Goal: Task Accomplishment & Management: Use online tool/utility

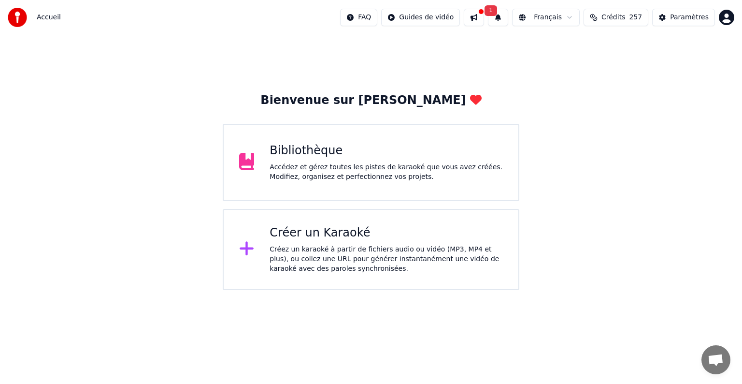
click at [292, 255] on div "Créez un karaoké à partir de fichiers audio ou vidéo (MP3, MP4 et plus), ou col…" at bounding box center [386, 258] width 233 height 29
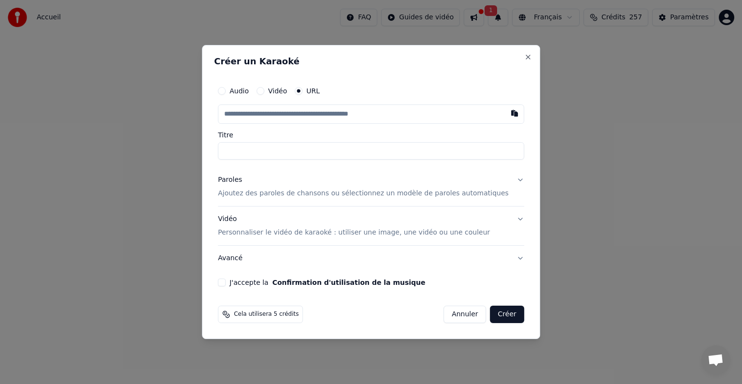
click at [322, 115] on input "text" at bounding box center [371, 113] width 306 height 19
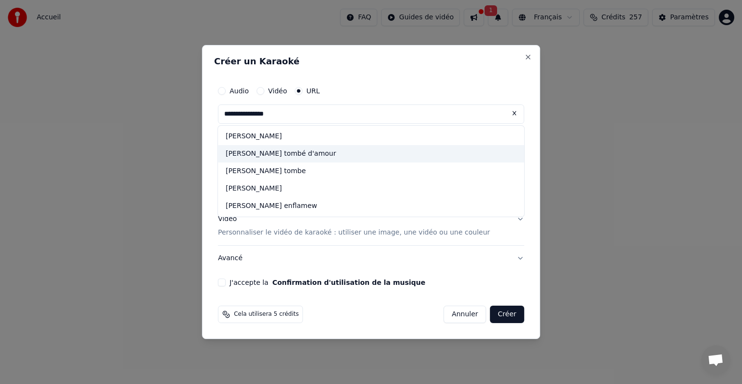
click at [293, 154] on div "[PERSON_NAME] tombé d'amour" at bounding box center [371, 153] width 306 height 17
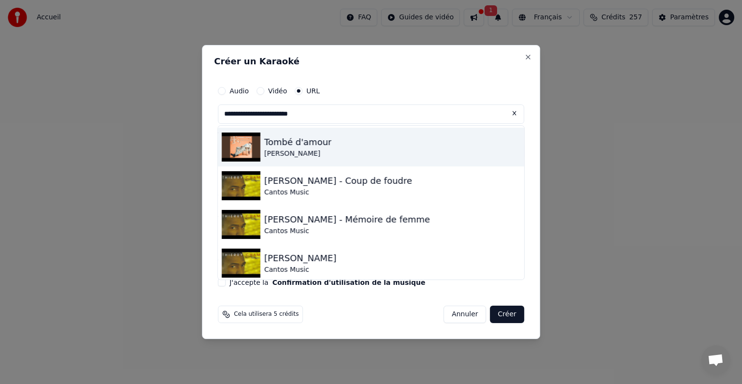
click at [292, 156] on div "[PERSON_NAME]" at bounding box center [297, 154] width 67 height 10
type input "**********"
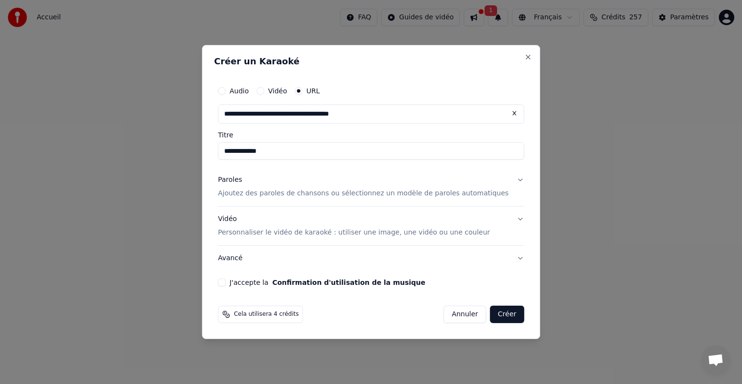
click at [236, 150] on input "**********" at bounding box center [371, 150] width 306 height 17
type input "**********"
click at [282, 195] on p "Ajoutez des paroles de chansons ou sélectionnez un modèle de paroles automatiqu…" at bounding box center [363, 193] width 291 height 10
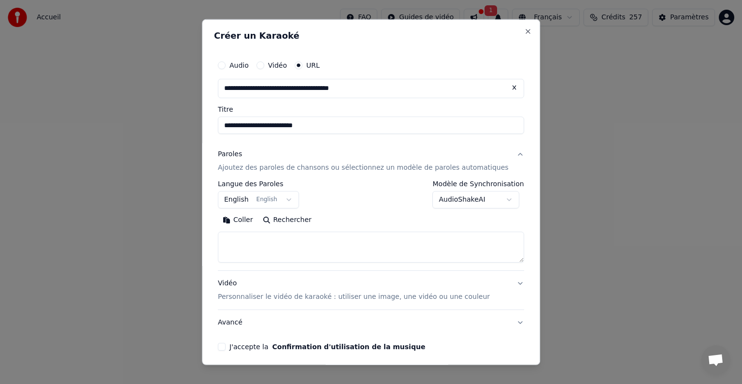
click at [243, 245] on textarea at bounding box center [371, 246] width 306 height 31
click at [245, 221] on button "Coller" at bounding box center [238, 219] width 40 height 15
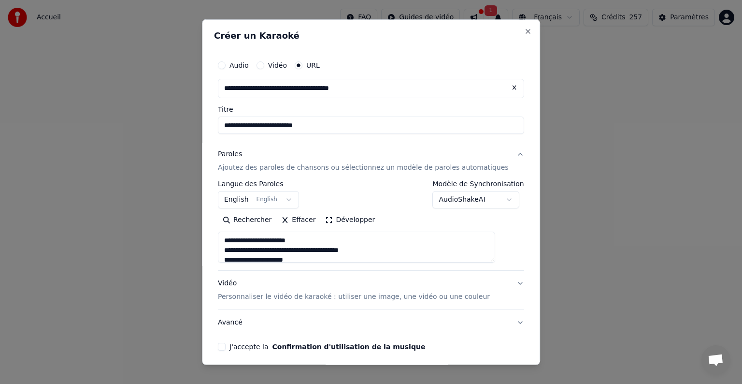
type textarea "**********"
click at [283, 199] on button "English English" at bounding box center [258, 199] width 81 height 17
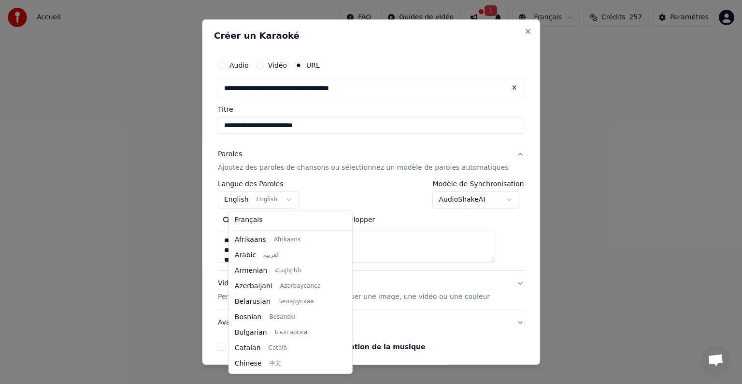
scroll to position [77, 0]
select select "**"
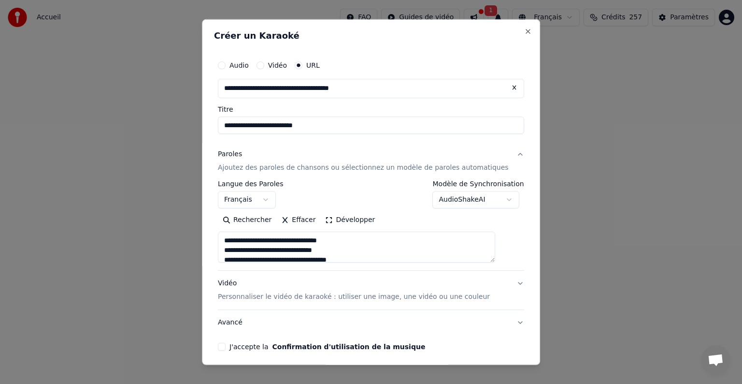
click at [461, 198] on body "**********" at bounding box center [371, 145] width 742 height 290
click at [314, 294] on p "Personnaliser le vidéo de karaoké : utiliser une image, une vidéo ou une couleur" at bounding box center [354, 297] width 272 height 10
type textarea "**********"
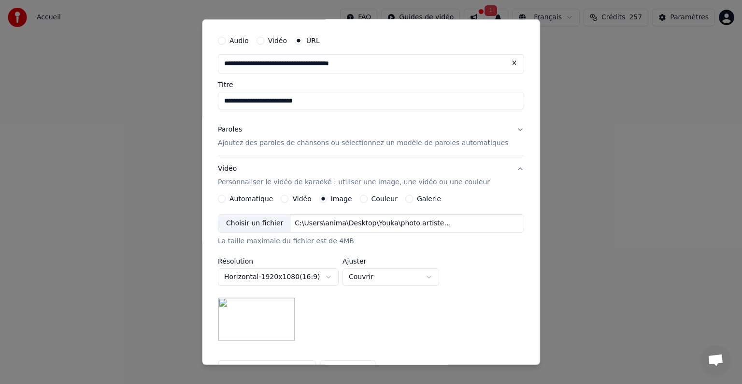
scroll to position [48, 0]
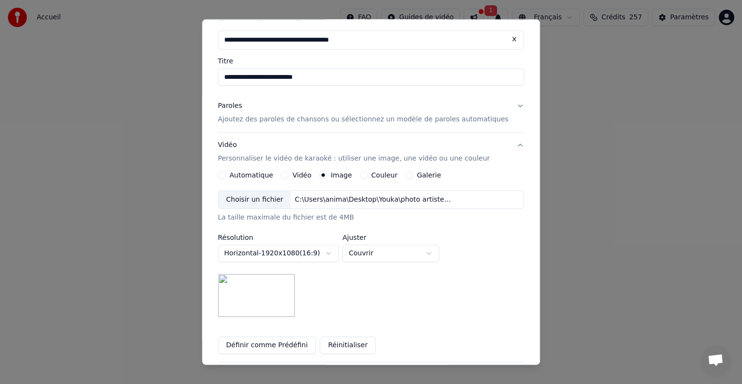
click at [287, 201] on div "Choisir un fichier" at bounding box center [254, 199] width 72 height 17
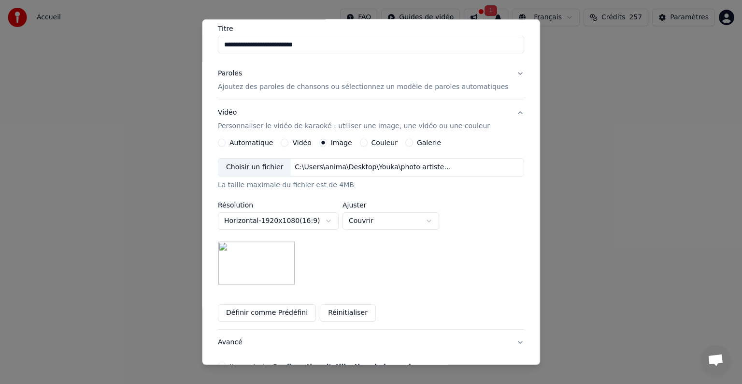
scroll to position [97, 0]
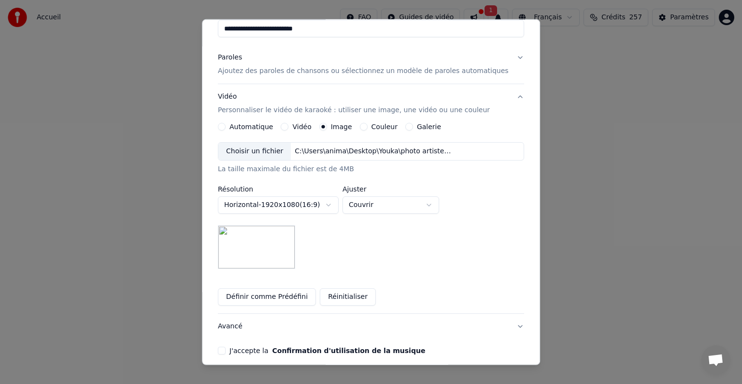
click at [341, 294] on button "Réinitialiser" at bounding box center [348, 296] width 56 height 17
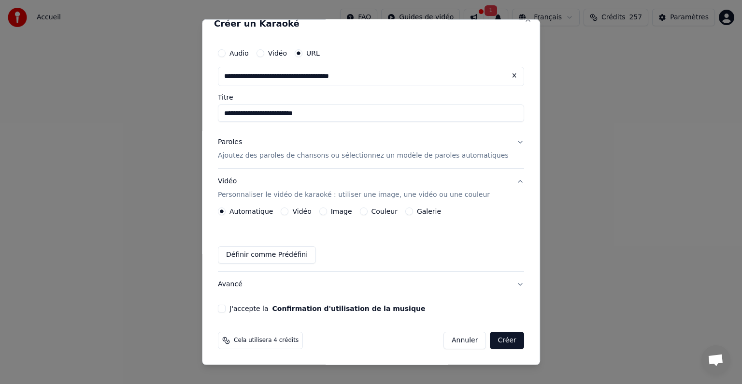
scroll to position [12, 0]
click at [327, 213] on button "Image" at bounding box center [323, 212] width 8 height 8
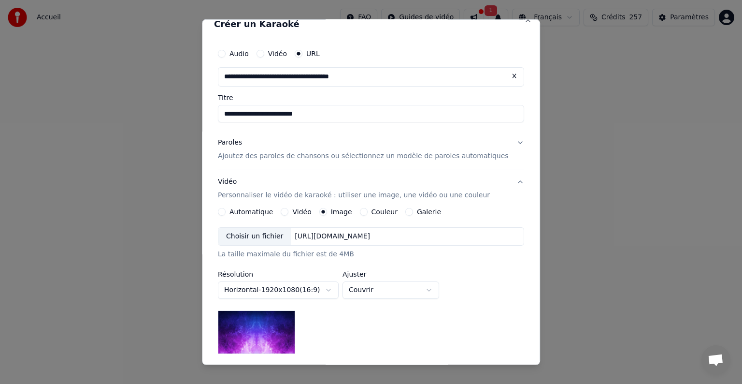
click at [278, 236] on div "Choisir un fichier" at bounding box center [254, 236] width 72 height 17
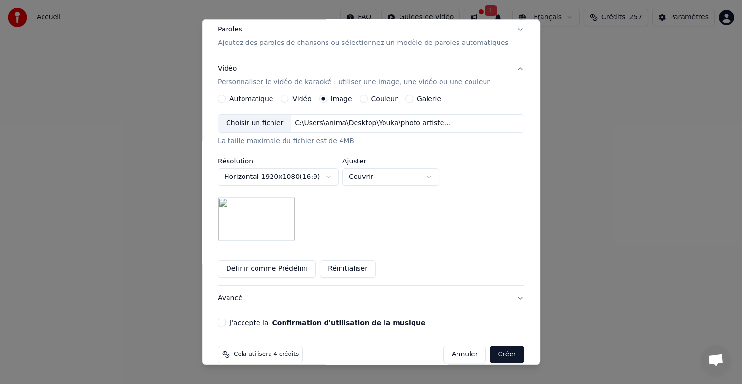
scroll to position [138, 0]
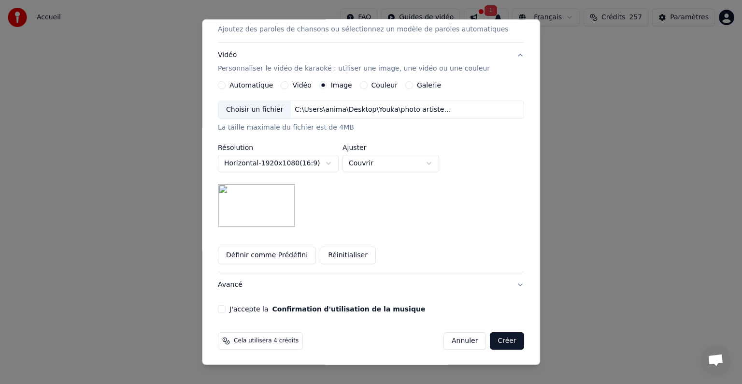
click at [255, 250] on button "Définir comme Prédéfini" at bounding box center [267, 254] width 98 height 17
click at [226, 307] on button "J'accepte la Confirmation d'utilisation de la musique" at bounding box center [222, 309] width 8 height 8
click at [490, 341] on button "Créer" at bounding box center [507, 340] width 34 height 17
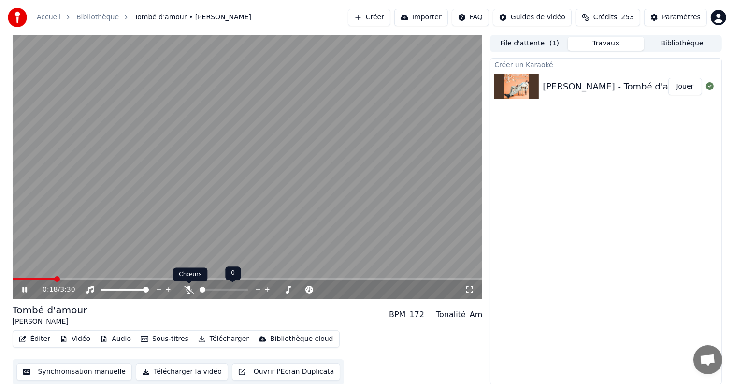
click at [189, 289] on icon at bounding box center [189, 290] width 10 height 8
click at [14, 278] on span at bounding box center [14, 279] width 2 height 2
click at [24, 288] on icon at bounding box center [31, 290] width 23 height 8
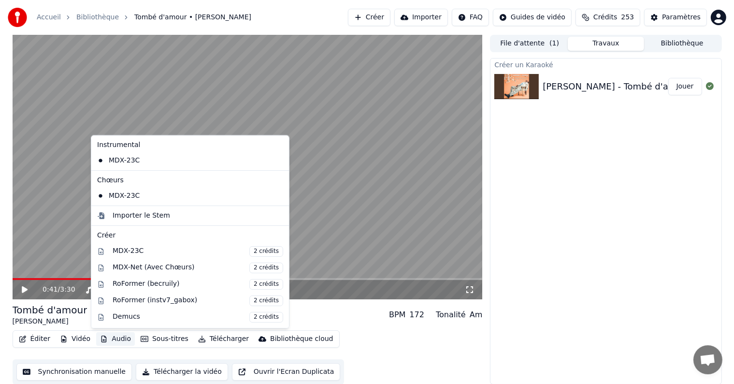
click at [108, 338] on button "Audio" at bounding box center [115, 339] width 39 height 14
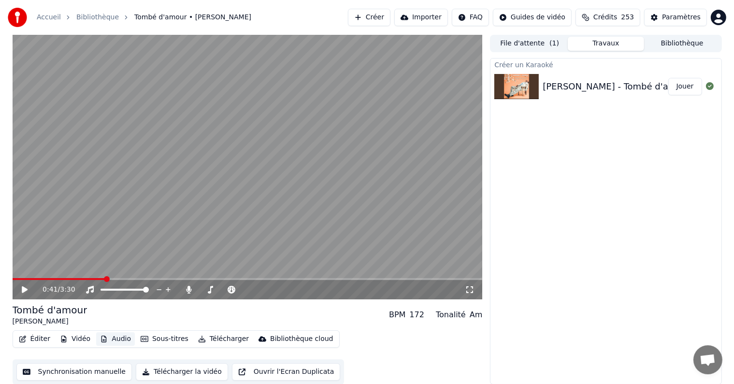
click at [108, 337] on button "Audio" at bounding box center [115, 339] width 39 height 14
click at [34, 336] on button "Éditer" at bounding box center [34, 339] width 39 height 14
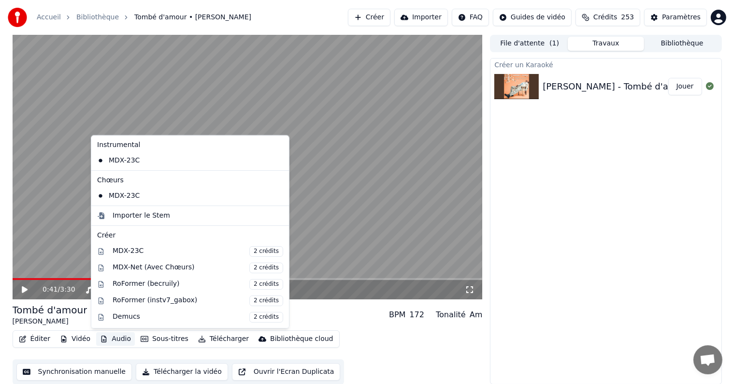
click at [591, 155] on div "Créer un Karaoké [PERSON_NAME] - Tombé d'amour Jouer" at bounding box center [605, 221] width 231 height 326
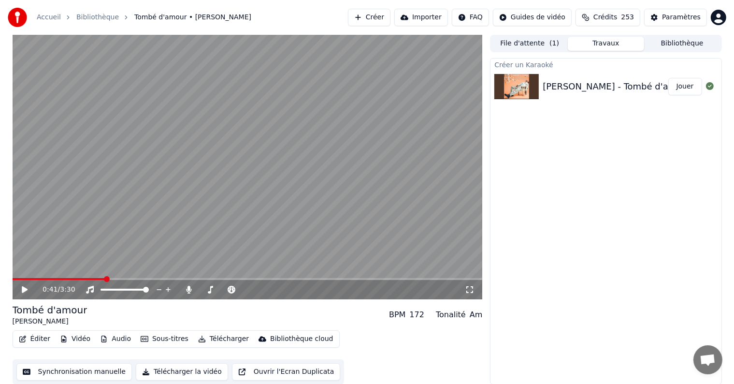
scroll to position [0, 0]
click at [113, 336] on button "Audio" at bounding box center [115, 338] width 39 height 14
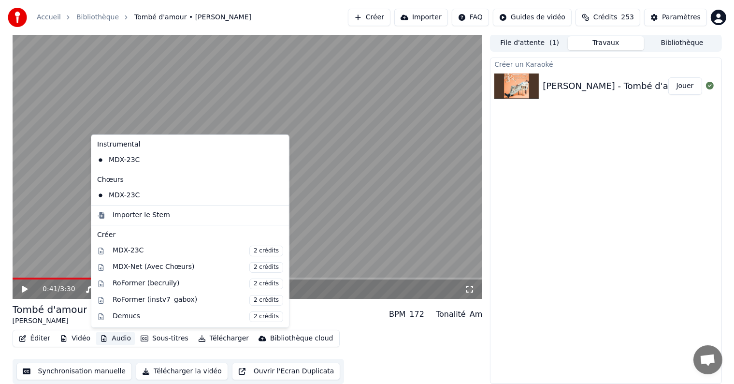
click at [597, 200] on div "Créer un Karaoké [PERSON_NAME] - Tombé d'amour Jouer" at bounding box center [605, 220] width 231 height 326
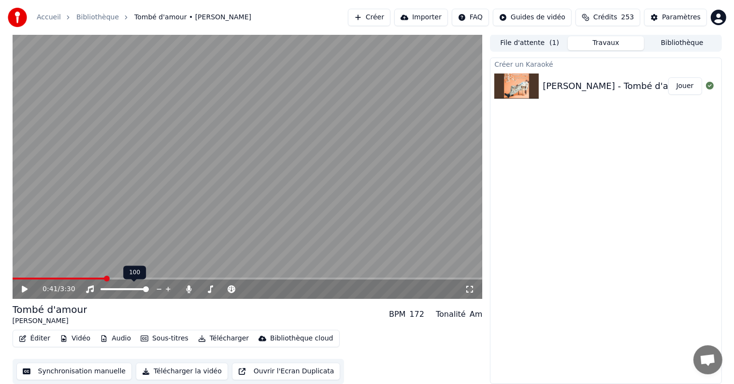
scroll to position [0, 0]
click at [76, 339] on button "Vidéo" at bounding box center [75, 339] width 38 height 14
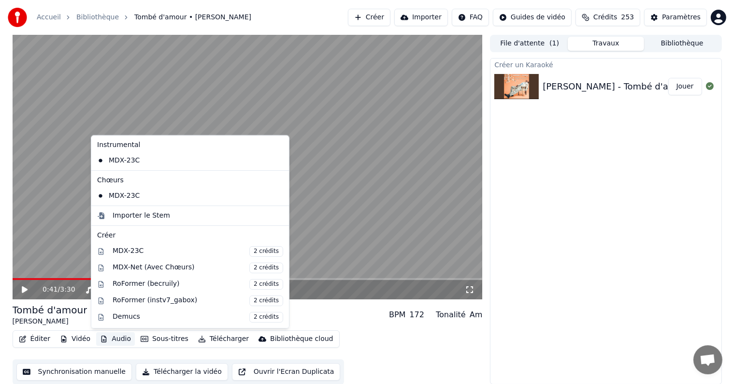
click at [276, 162] on icon at bounding box center [281, 161] width 11 height 8
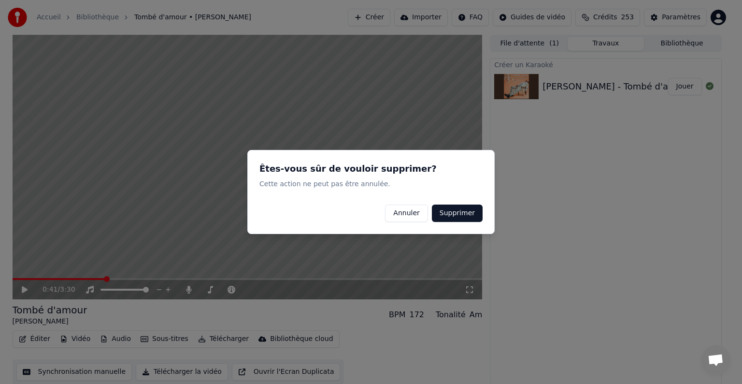
click at [461, 211] on button "Supprimer" at bounding box center [457, 212] width 51 height 17
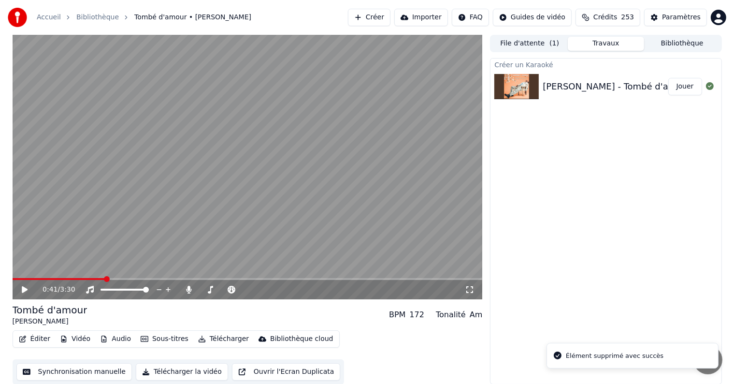
click at [22, 291] on icon at bounding box center [25, 289] width 6 height 7
click at [23, 287] on icon at bounding box center [24, 290] width 5 height 6
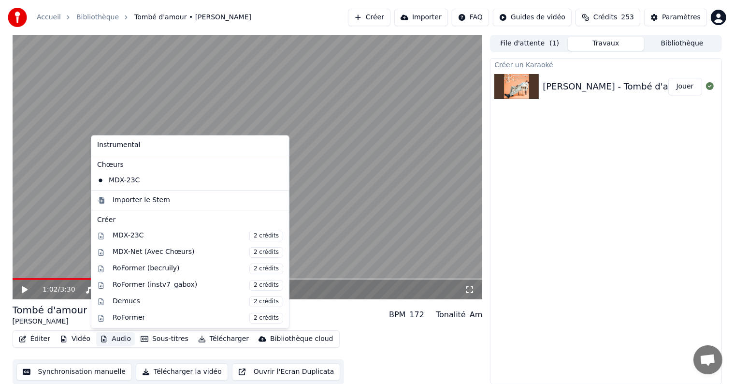
click at [111, 340] on button "Audio" at bounding box center [115, 339] width 39 height 14
click at [133, 142] on div "Instrumental" at bounding box center [190, 144] width 194 height 15
click at [124, 203] on div "Importer le Stem" at bounding box center [141, 200] width 57 height 10
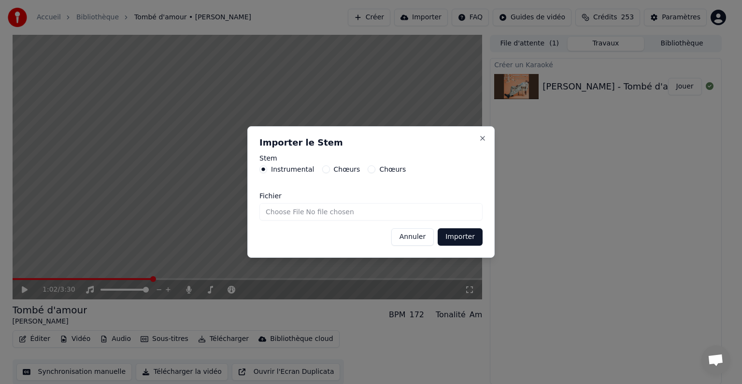
click at [335, 211] on input "Fichier" at bounding box center [370, 211] width 223 height 17
type input "**********"
click at [470, 237] on button "Importer" at bounding box center [460, 236] width 45 height 17
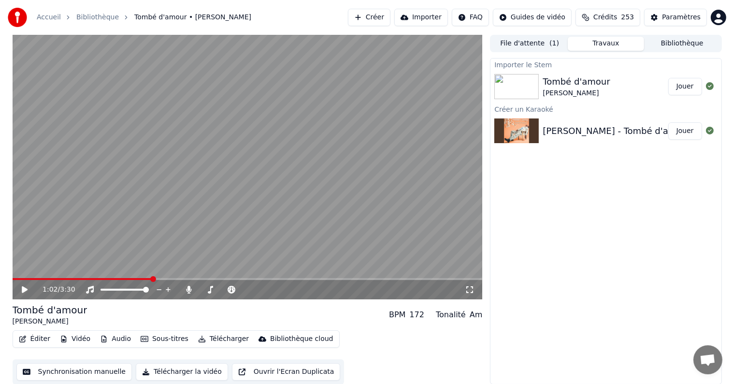
click at [548, 86] on div "Tombé d'amour" at bounding box center [576, 82] width 67 height 14
click at [682, 87] on button "Jouer" at bounding box center [685, 86] width 34 height 17
click at [24, 290] on icon at bounding box center [31, 290] width 23 height 8
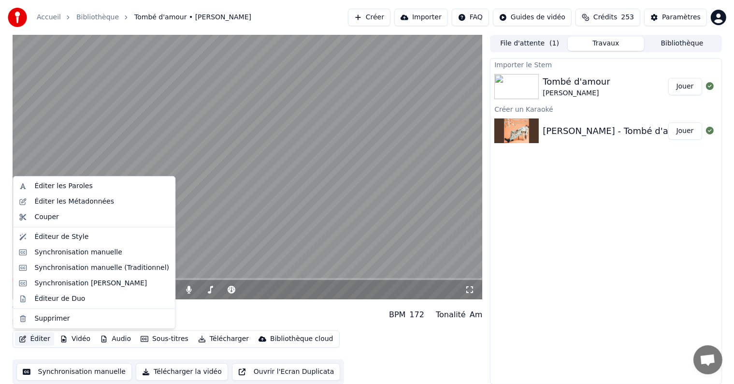
click at [23, 338] on icon "button" at bounding box center [23, 338] width 8 height 7
click at [72, 238] on div "Éditeur de Style" at bounding box center [61, 237] width 54 height 10
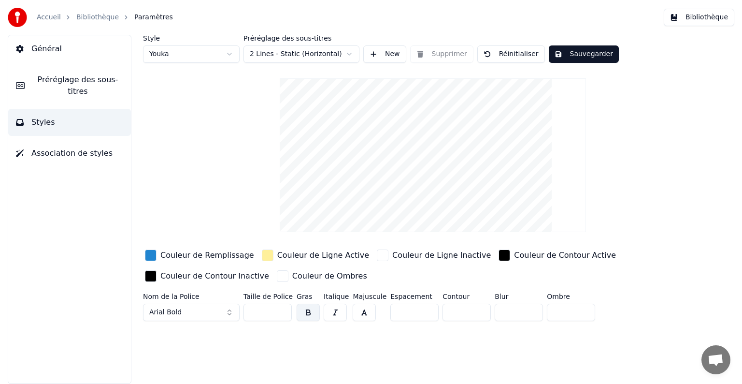
click at [42, 43] on button "Général" at bounding box center [69, 48] width 123 height 27
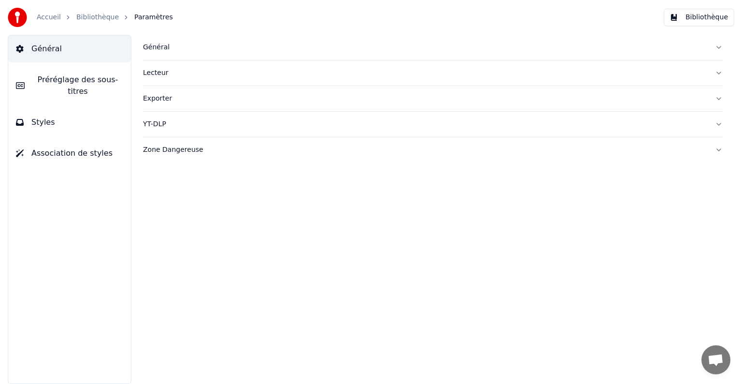
click at [91, 16] on link "Bibliothèque" at bounding box center [97, 18] width 43 height 10
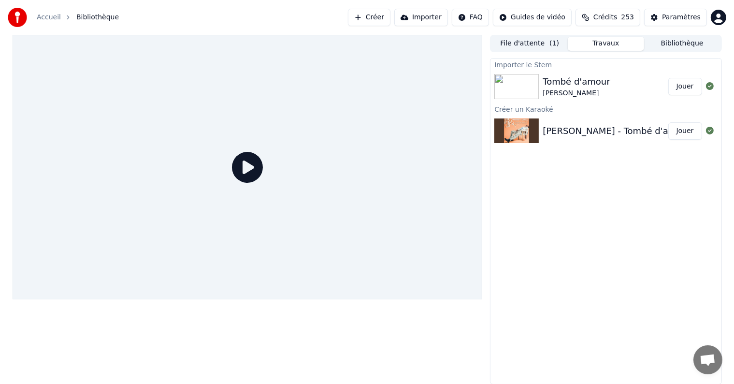
click at [586, 82] on div "Tombé d'amour" at bounding box center [576, 82] width 67 height 14
click at [251, 164] on icon at bounding box center [247, 167] width 31 height 31
click at [557, 81] on div "Tombé d'amour" at bounding box center [576, 82] width 67 height 14
click at [560, 131] on div "[PERSON_NAME] - Tombé d'amour" at bounding box center [617, 131] width 148 height 14
click at [535, 46] on button "File d'attente ( 1 )" at bounding box center [529, 44] width 76 height 14
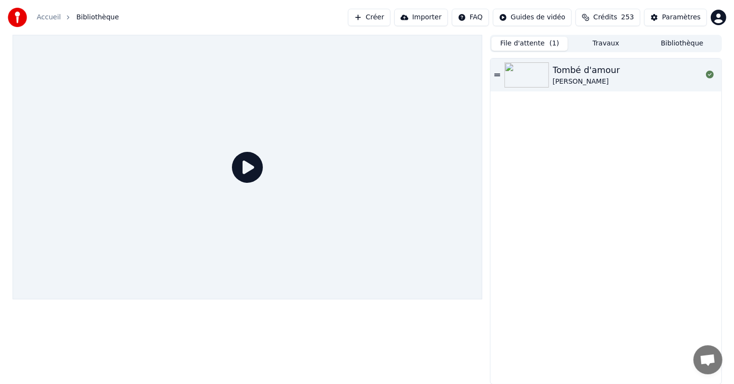
click at [571, 76] on div "Tombé d'amour" at bounding box center [586, 70] width 67 height 14
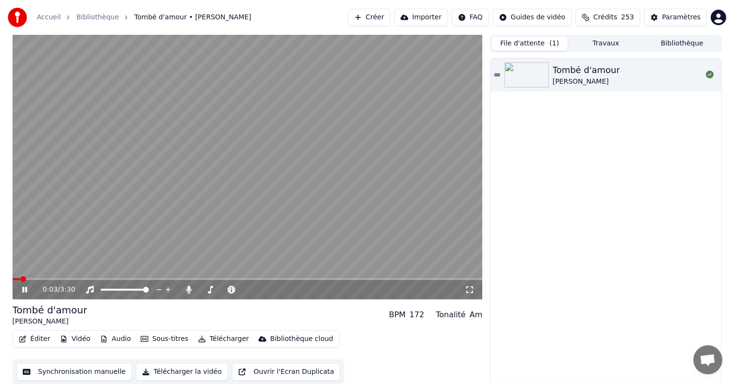
scroll to position [0, 0]
click at [26, 288] on icon at bounding box center [24, 289] width 5 height 6
click at [495, 73] on icon at bounding box center [497, 74] width 6 height 2
click at [101, 338] on icon "button" at bounding box center [104, 338] width 8 height 7
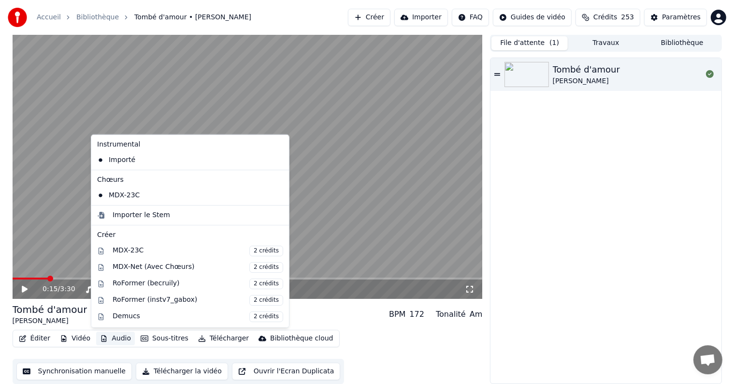
click at [51, 145] on video at bounding box center [248, 166] width 470 height 264
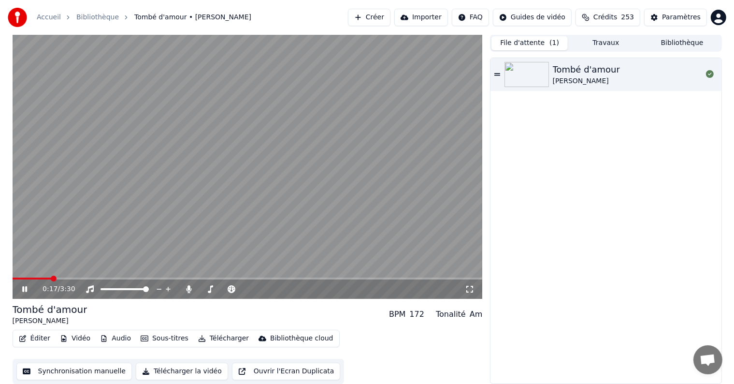
click at [25, 287] on icon at bounding box center [31, 289] width 23 height 8
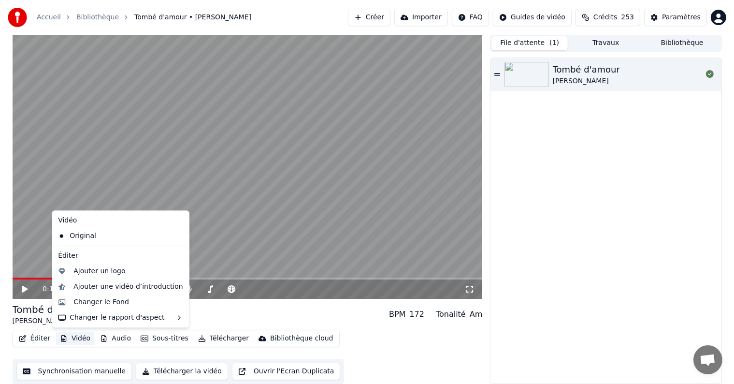
click at [73, 339] on button "Vidéo" at bounding box center [75, 338] width 38 height 14
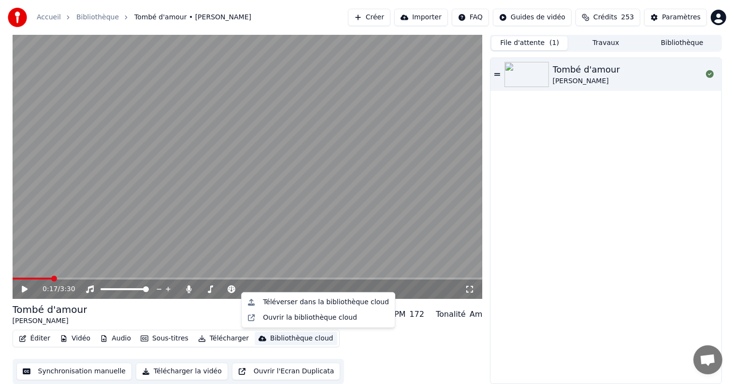
click at [577, 218] on div "Tombé d'amour [PERSON_NAME]" at bounding box center [605, 220] width 230 height 325
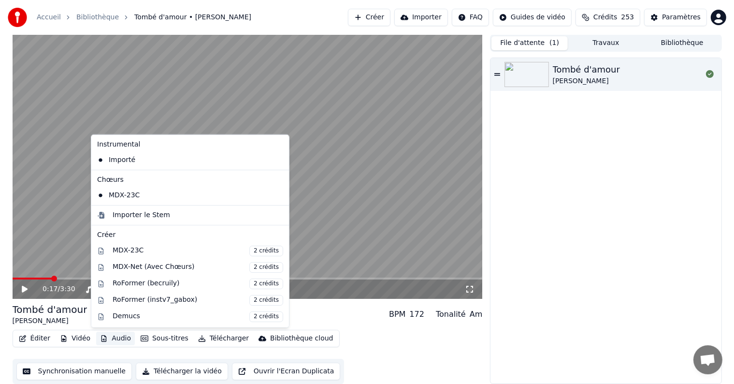
click at [109, 337] on button "Audio" at bounding box center [115, 338] width 39 height 14
click at [276, 195] on icon at bounding box center [279, 195] width 7 height 8
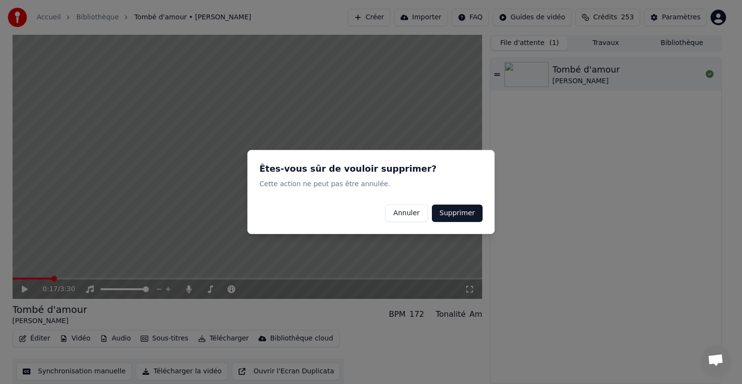
click at [448, 214] on button "Supprimer" at bounding box center [457, 212] width 51 height 17
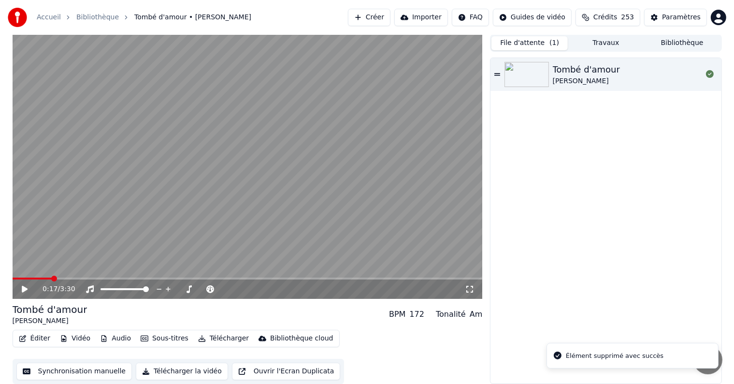
click at [24, 288] on icon at bounding box center [25, 289] width 6 height 7
click at [26, 287] on icon at bounding box center [24, 289] width 5 height 6
click at [38, 337] on button "Éditer" at bounding box center [34, 338] width 39 height 14
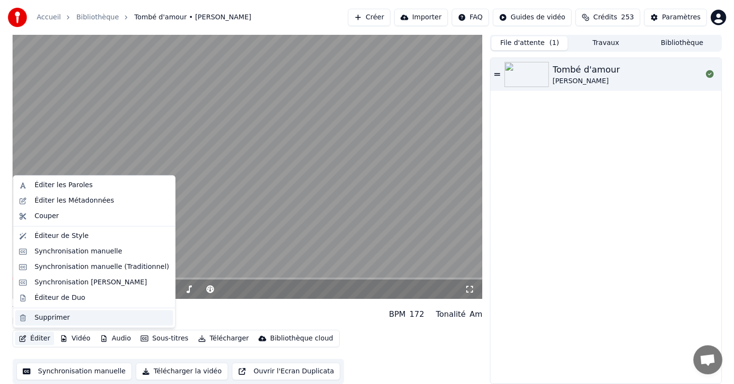
click at [46, 318] on div "Supprimer" at bounding box center [51, 318] width 35 height 10
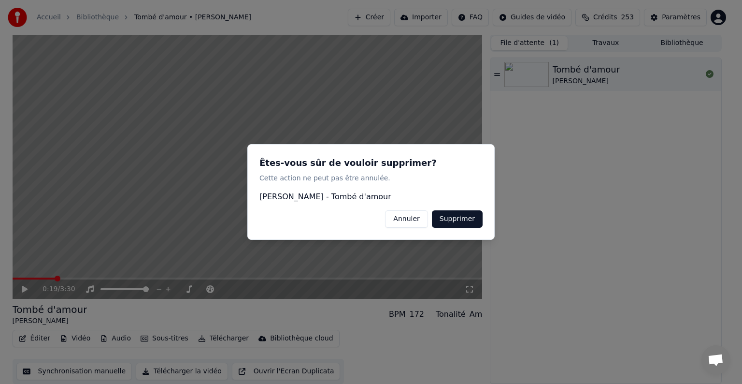
click at [418, 224] on button "Annuler" at bounding box center [406, 218] width 43 height 17
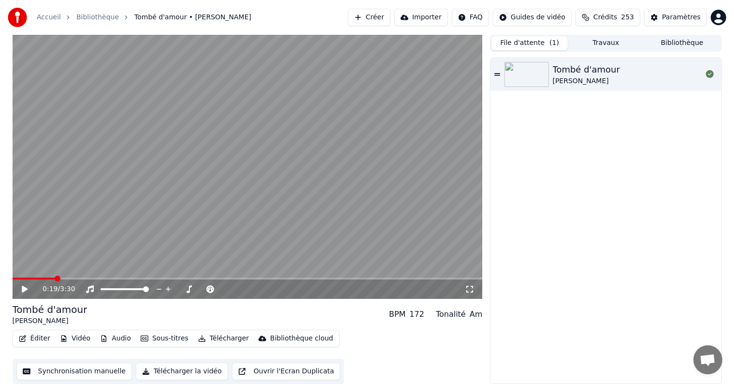
click at [67, 334] on button "Vidéo" at bounding box center [75, 338] width 38 height 14
click at [109, 337] on button "Audio" at bounding box center [115, 338] width 39 height 14
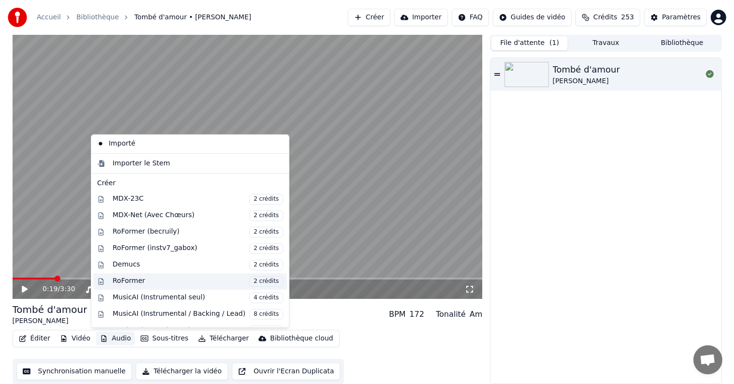
scroll to position [60, 0]
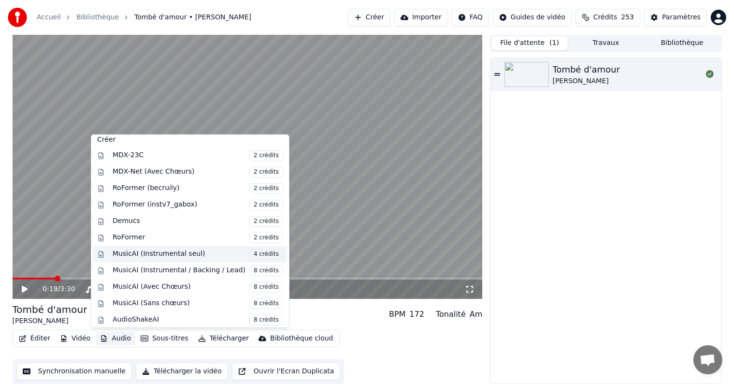
click at [136, 250] on div "MusicAI (Instrumental seul) 4 crédits" at bounding box center [198, 253] width 171 height 11
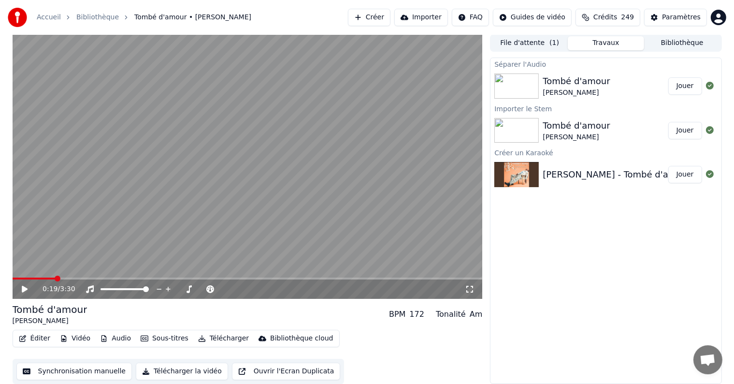
click at [682, 85] on button "Jouer" at bounding box center [685, 85] width 34 height 17
click at [39, 277] on span at bounding box center [248, 278] width 470 height 2
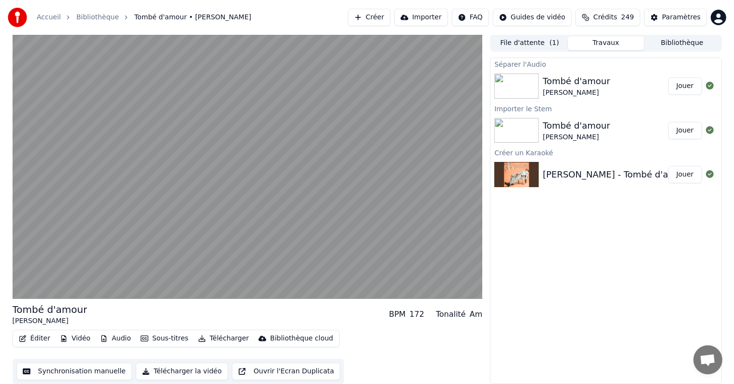
click at [116, 338] on button "Audio" at bounding box center [115, 338] width 39 height 14
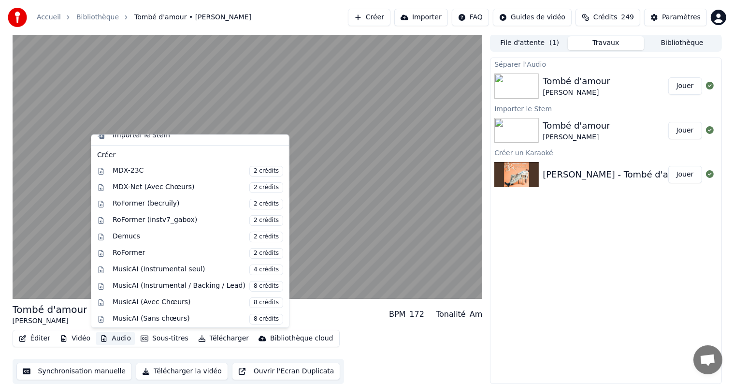
scroll to position [75, 0]
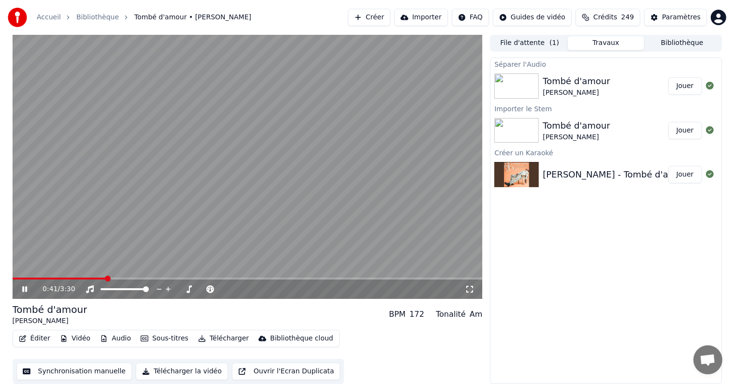
click at [570, 254] on div "Séparer l'Audio Tombé d'amour [PERSON_NAME] Jouer Importer le Stem Tombé d'amou…" at bounding box center [605, 220] width 231 height 326
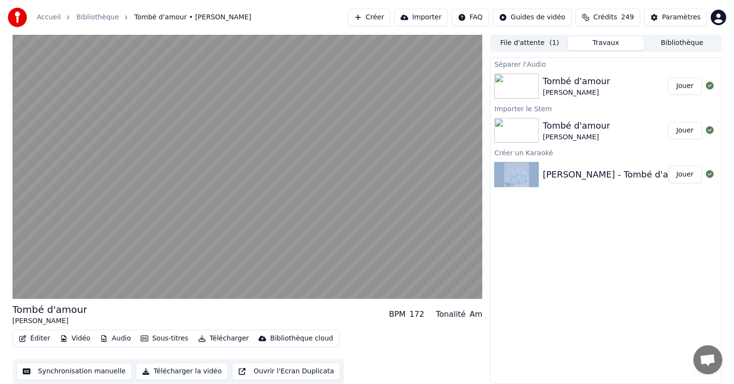
click at [157, 367] on button "Télécharger la vidéo" at bounding box center [182, 370] width 92 height 17
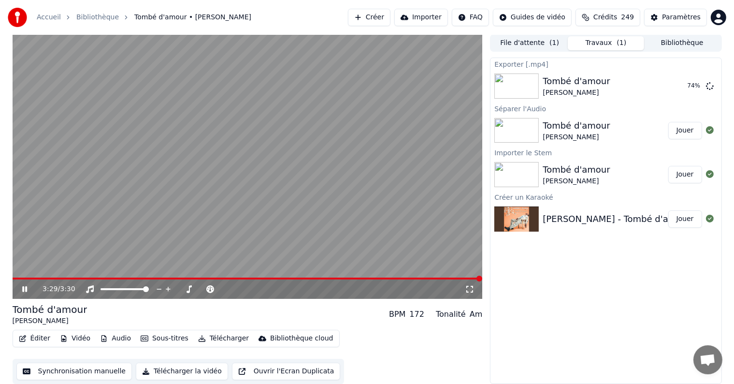
click at [23, 286] on icon at bounding box center [24, 289] width 5 height 6
click at [684, 87] on button "Afficher" at bounding box center [680, 85] width 43 height 17
click at [565, 343] on div "Exporter [.mp4] Tombé d'amour [PERSON_NAME] Afficher Séparer l'Audio Tombé d'am…" at bounding box center [605, 220] width 231 height 326
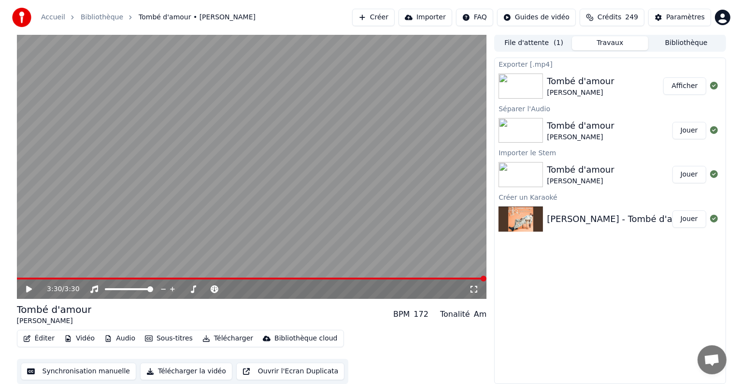
scroll to position [0, 0]
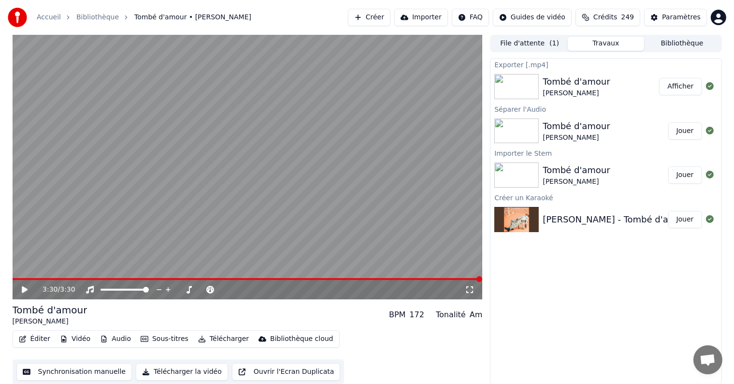
click at [390, 18] on button "Créer" at bounding box center [369, 17] width 43 height 17
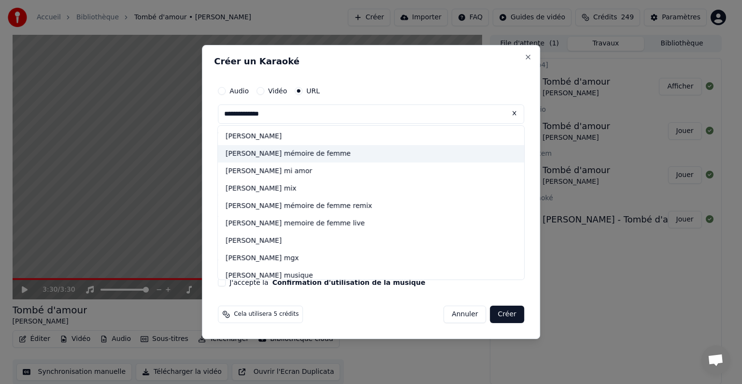
click at [269, 154] on div "[PERSON_NAME] mémoire de femme" at bounding box center [371, 153] width 306 height 17
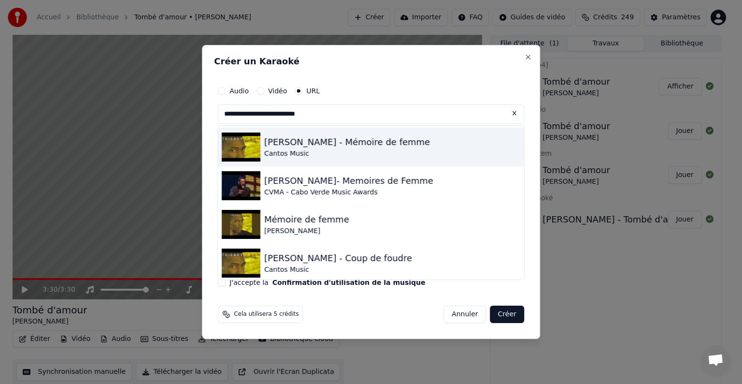
click at [374, 142] on div "[PERSON_NAME] - Mémoire de femme" at bounding box center [347, 142] width 166 height 14
type input "**********"
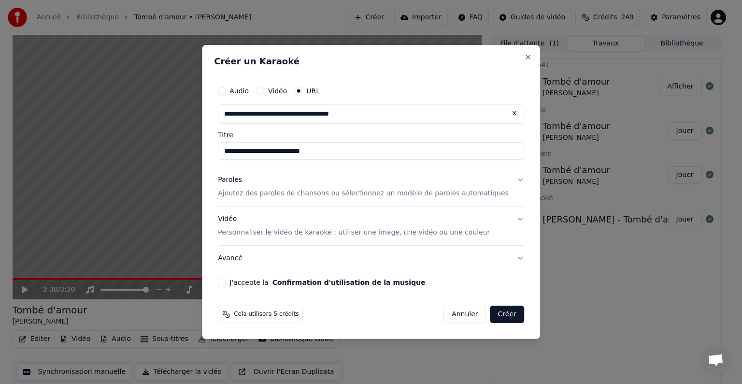
click at [364, 157] on input "**********" at bounding box center [371, 150] width 306 height 17
click at [306, 191] on p "Ajoutez des paroles de chansons ou sélectionnez un modèle de paroles automatiqu…" at bounding box center [363, 193] width 291 height 10
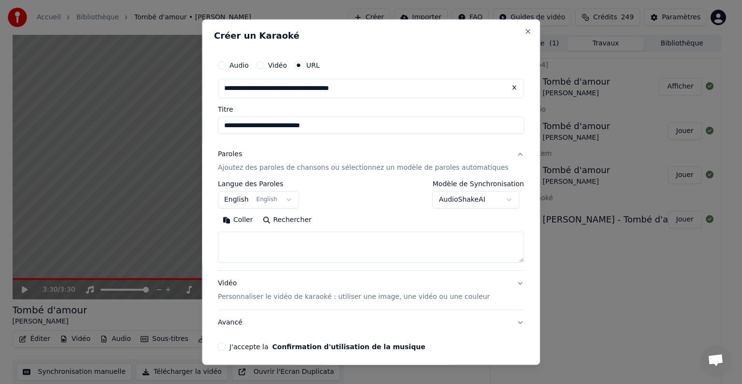
click at [294, 199] on button "English English" at bounding box center [258, 199] width 81 height 17
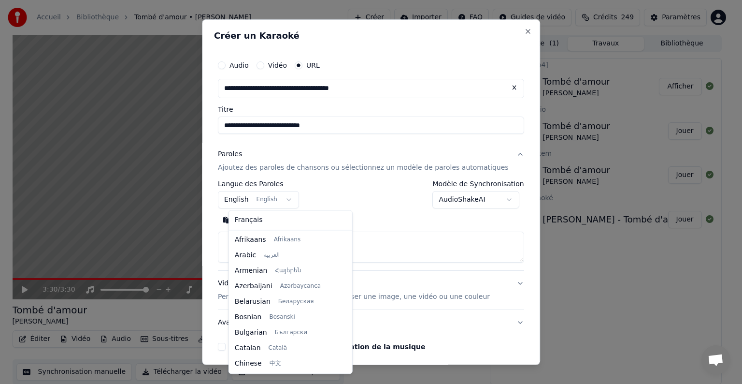
scroll to position [77, 0]
select select "**"
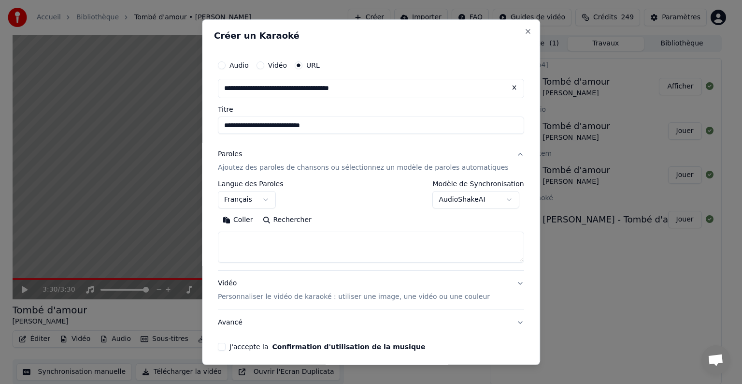
click at [271, 248] on textarea at bounding box center [371, 246] width 306 height 31
click at [249, 217] on button "Coller" at bounding box center [238, 219] width 40 height 15
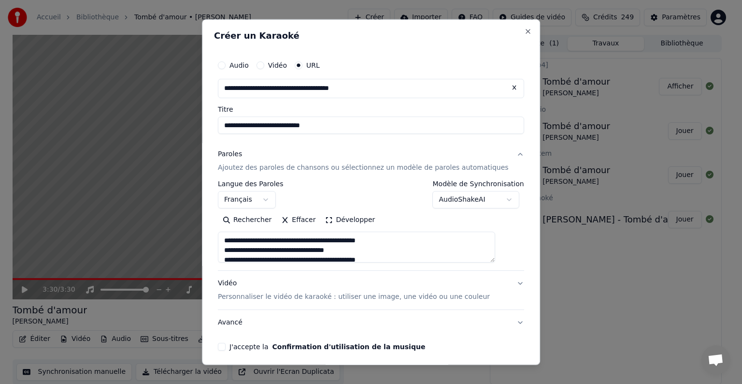
drag, startPoint x: 431, startPoint y: 261, endPoint x: 429, endPoint y: 269, distance: 8.3
click at [429, 269] on div "**********" at bounding box center [371, 225] width 306 height 90
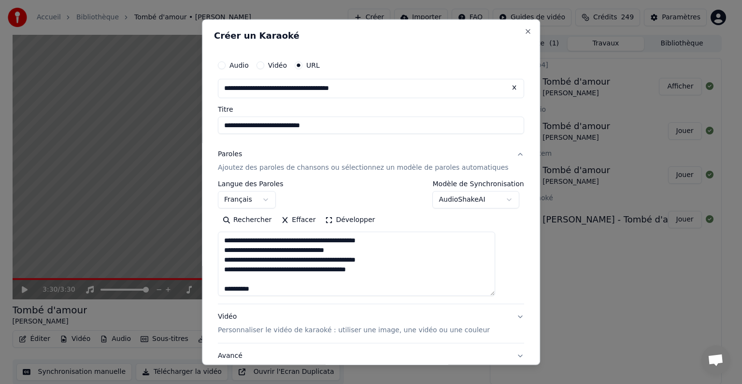
drag, startPoint x: 503, startPoint y: 260, endPoint x: 500, endPoint y: 293, distance: 33.5
click at [495, 293] on textarea at bounding box center [356, 263] width 277 height 64
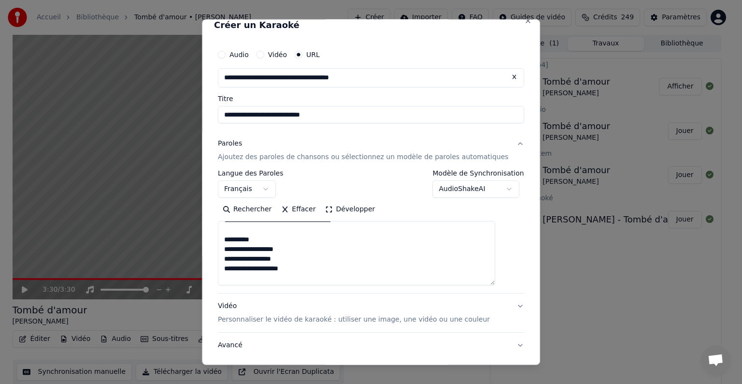
scroll to position [0, 0]
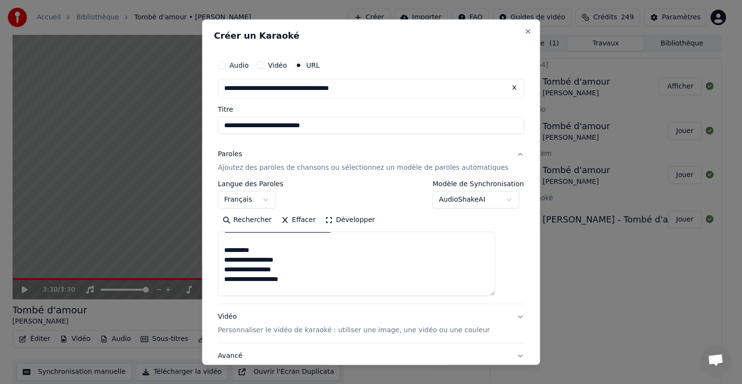
click at [429, 200] on body "**********" at bounding box center [367, 192] width 734 height 384
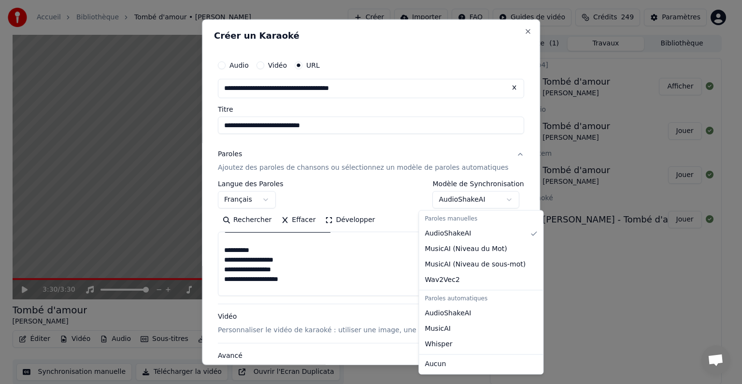
click at [429, 199] on body "**********" at bounding box center [367, 192] width 734 height 384
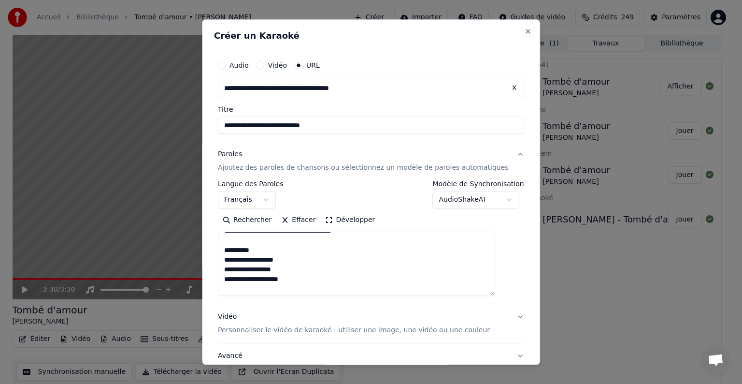
scroll to position [242, 0]
click at [352, 331] on p "Personnaliser le vidéo de karaoké : utiliser une image, une vidéo ou une couleur" at bounding box center [354, 330] width 272 height 10
type textarea "**********"
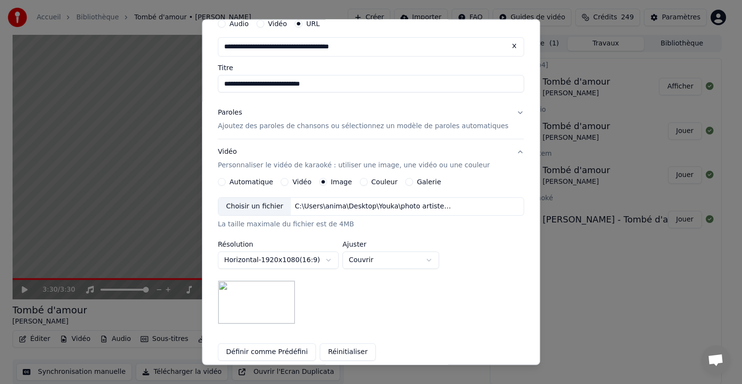
scroll to position [97, 0]
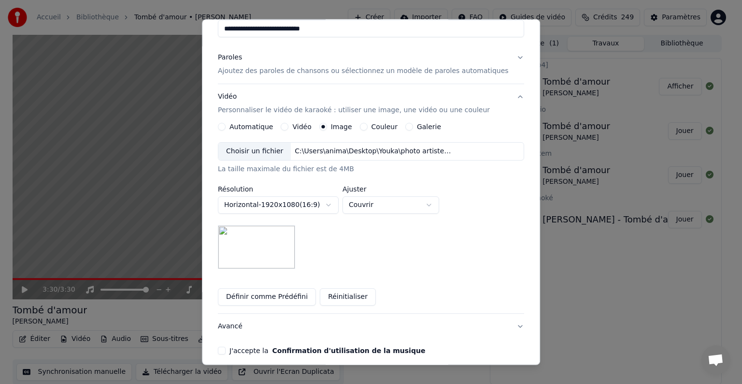
click at [344, 298] on button "Réinitialiser" at bounding box center [348, 296] width 56 height 17
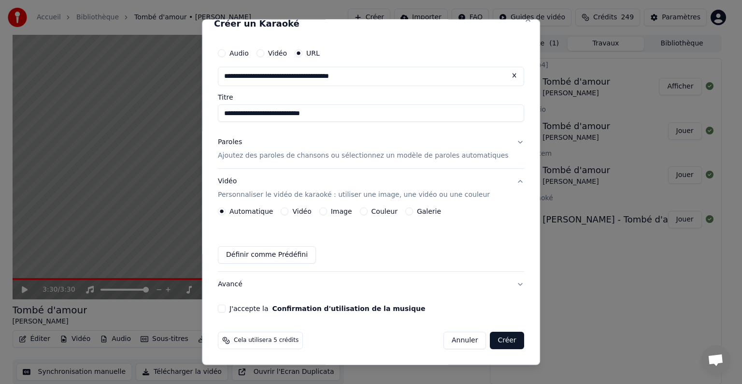
scroll to position [12, 0]
click at [411, 211] on button "Galerie" at bounding box center [409, 212] width 8 height 8
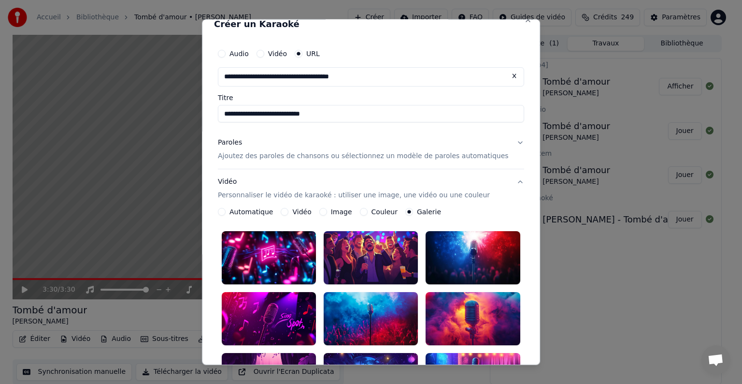
click at [332, 211] on div "Image" at bounding box center [335, 212] width 33 height 8
click at [327, 213] on button "Image" at bounding box center [323, 212] width 8 height 8
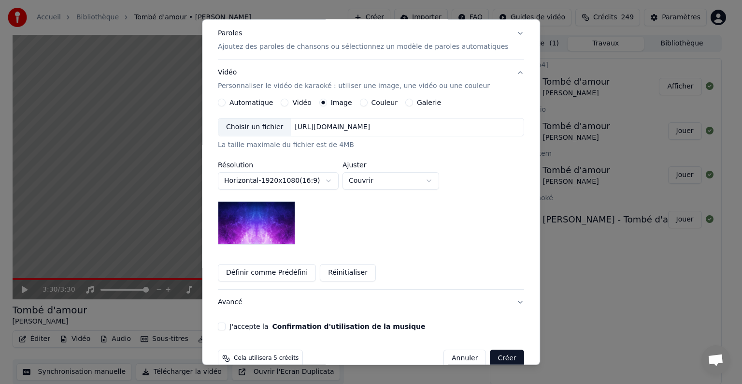
scroll to position [138, 0]
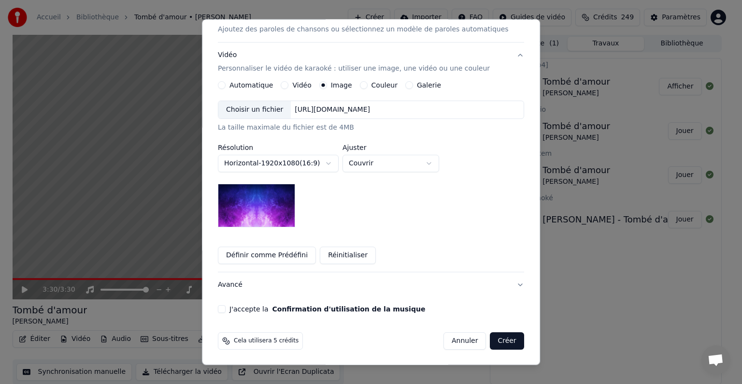
click at [346, 254] on button "Réinitialiser" at bounding box center [348, 254] width 56 height 17
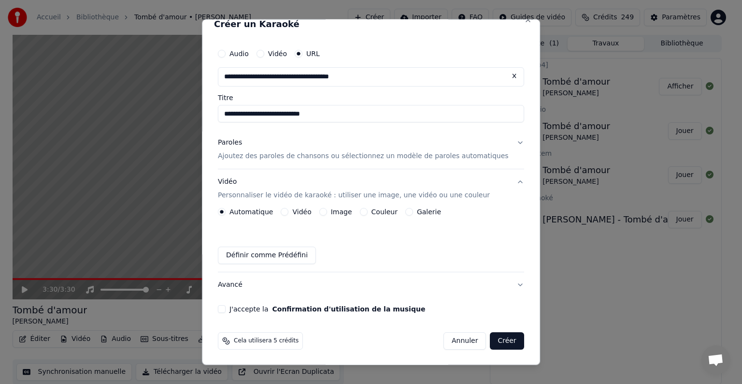
click at [327, 208] on button "Image" at bounding box center [323, 212] width 8 height 8
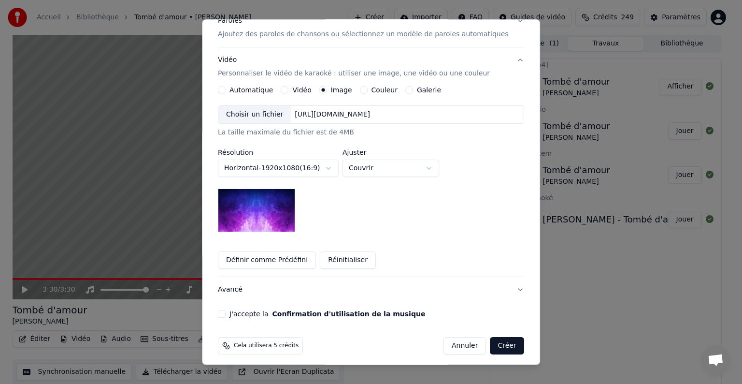
scroll to position [138, 0]
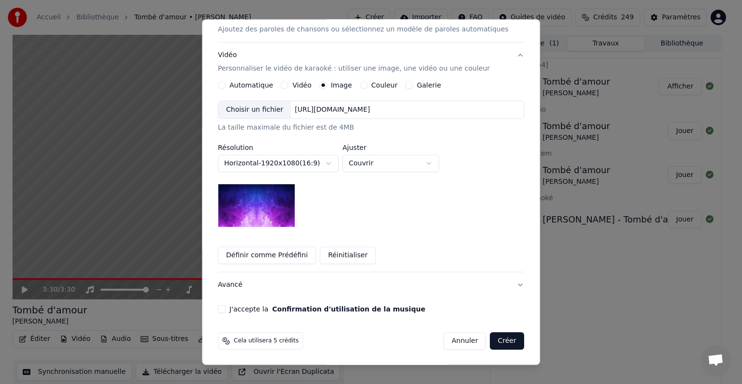
click at [281, 209] on img at bounding box center [256, 205] width 77 height 43
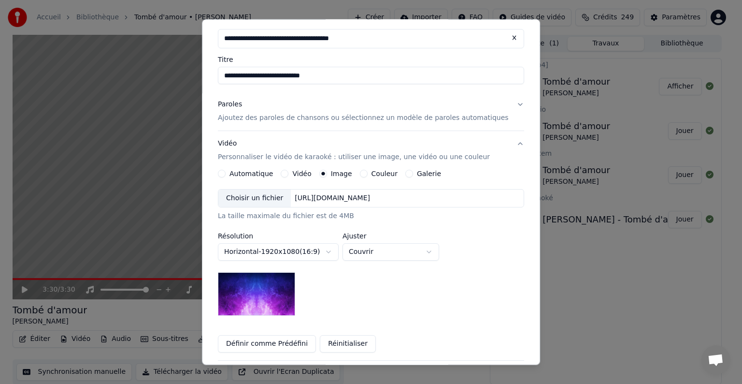
scroll to position [42, 0]
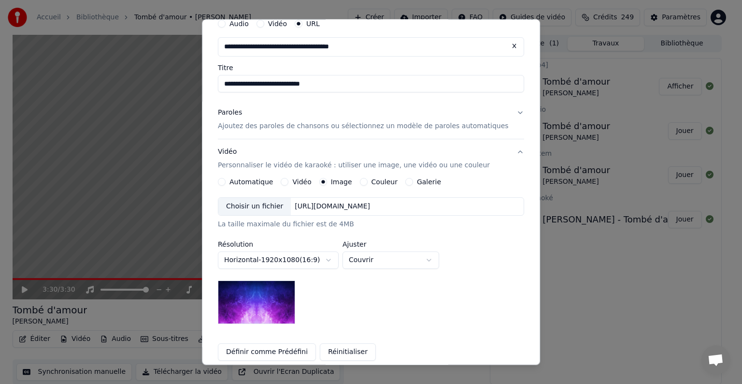
click at [413, 184] on div "Galerie" at bounding box center [423, 182] width 36 height 8
click at [412, 183] on button "Galerie" at bounding box center [409, 182] width 8 height 8
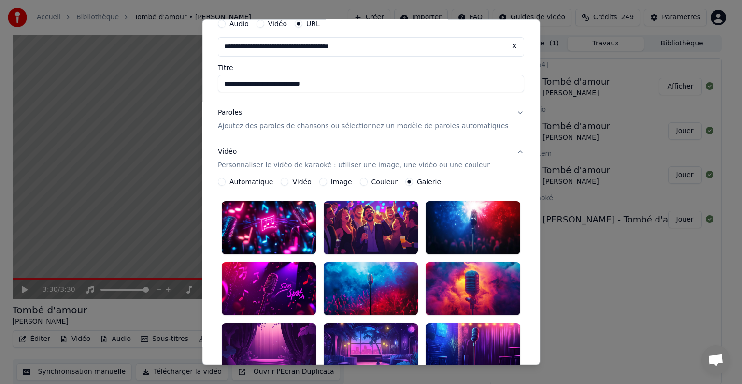
click at [326, 180] on button "Image" at bounding box center [323, 182] width 8 height 8
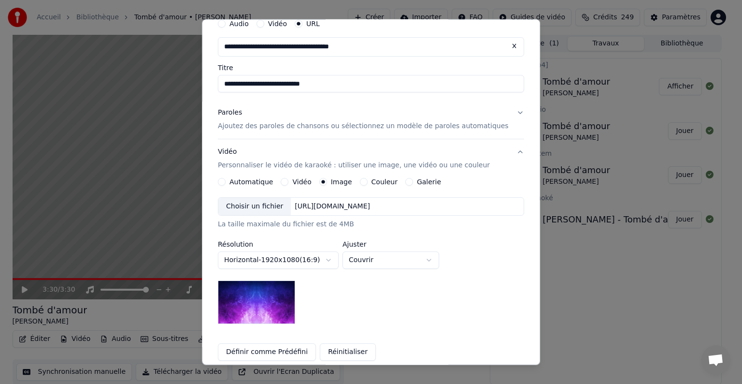
click at [226, 183] on button "Automatique" at bounding box center [222, 182] width 8 height 8
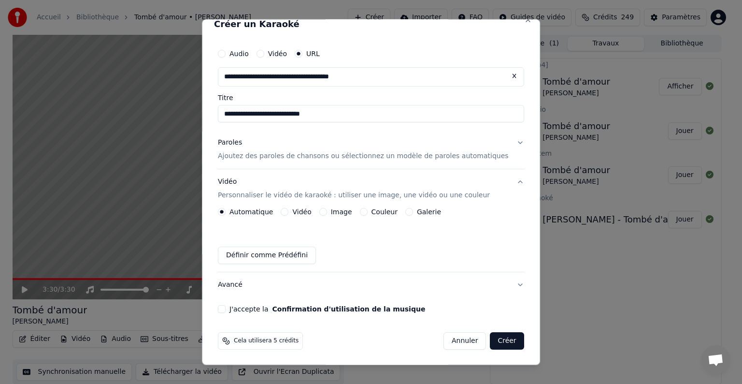
click at [289, 211] on button "Vidéo" at bounding box center [285, 212] width 8 height 8
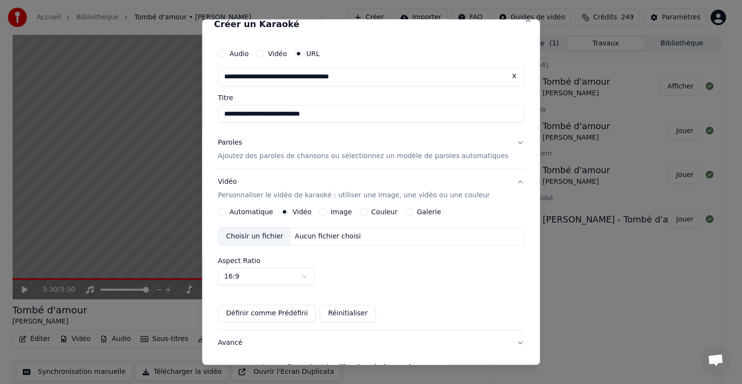
click at [327, 212] on button "Image" at bounding box center [323, 212] width 8 height 8
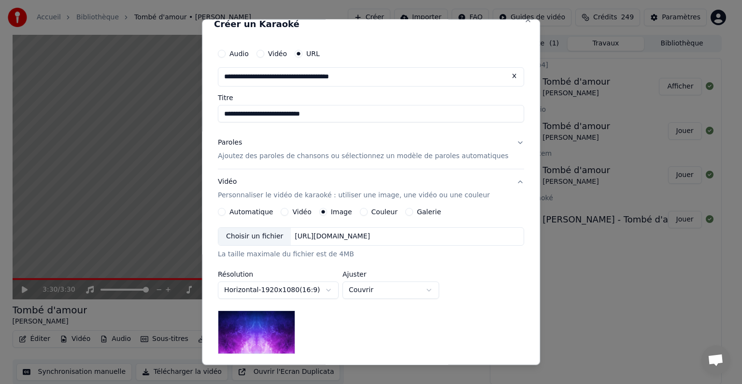
click at [261, 234] on div "Choisir un fichier" at bounding box center [254, 236] width 72 height 17
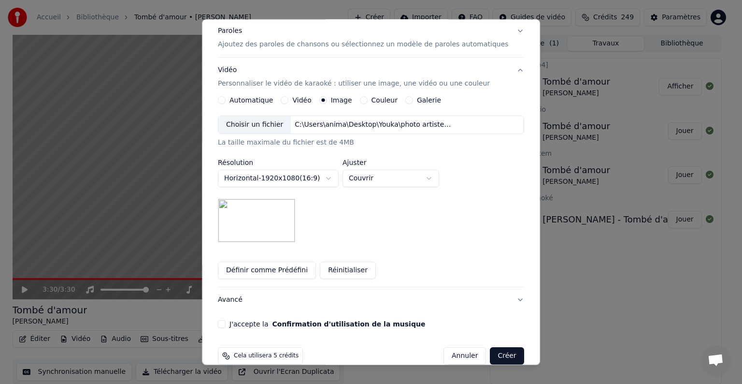
scroll to position [138, 0]
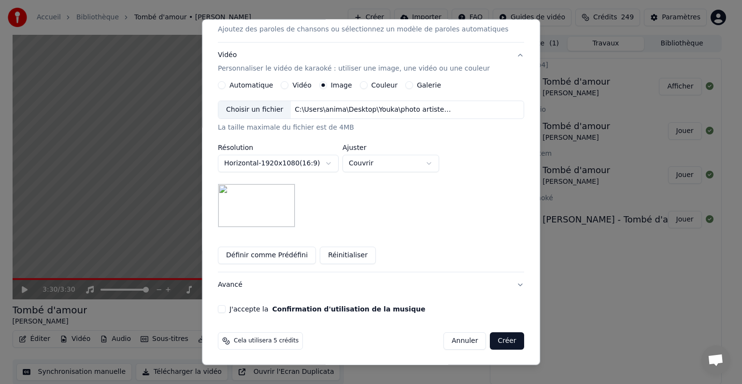
click at [307, 254] on button "Définir comme Prédéfini" at bounding box center [267, 254] width 98 height 17
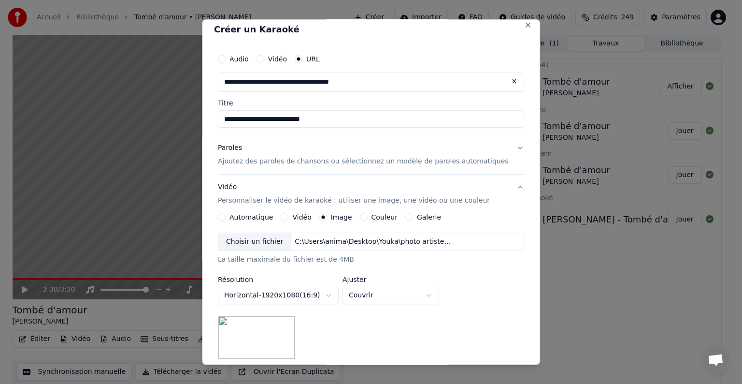
scroll to position [0, 0]
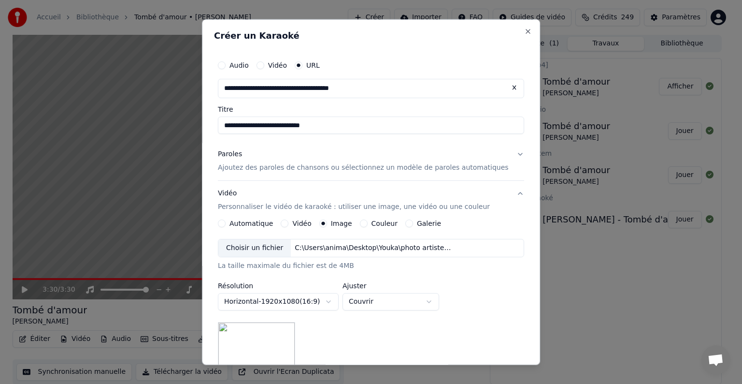
click at [339, 168] on p "Ajoutez des paroles de chansons ou sélectionnez un modèle de paroles automatiqu…" at bounding box center [363, 168] width 291 height 10
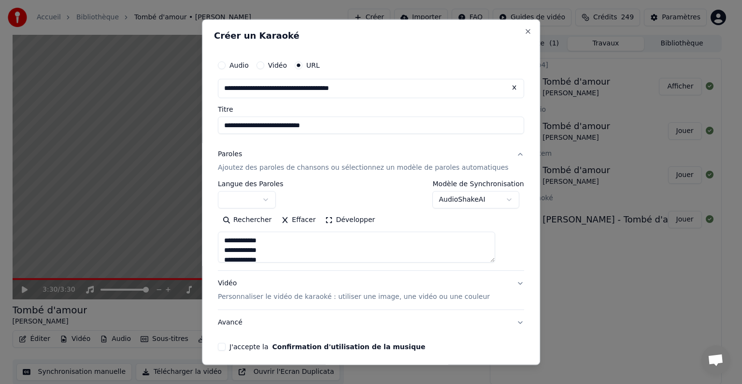
click at [339, 170] on p "Ajoutez des paroles de chansons ou sélectionnez un modèle de paroles automatiqu…" at bounding box center [363, 168] width 291 height 10
type textarea "**********"
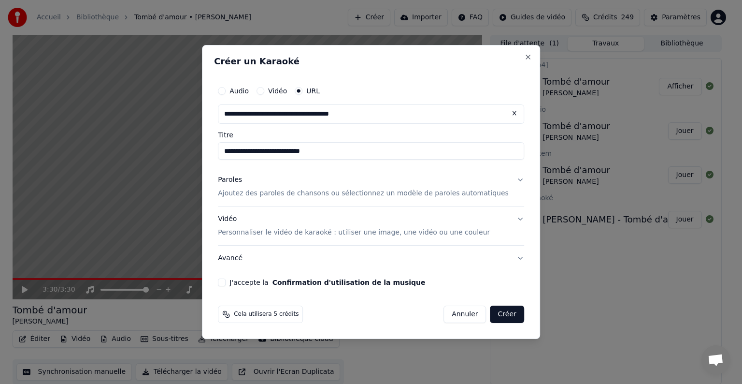
click at [226, 284] on button "J'accepte la Confirmation d'utilisation de la musique" at bounding box center [222, 282] width 8 height 8
click at [496, 314] on button "Créer" at bounding box center [507, 313] width 34 height 17
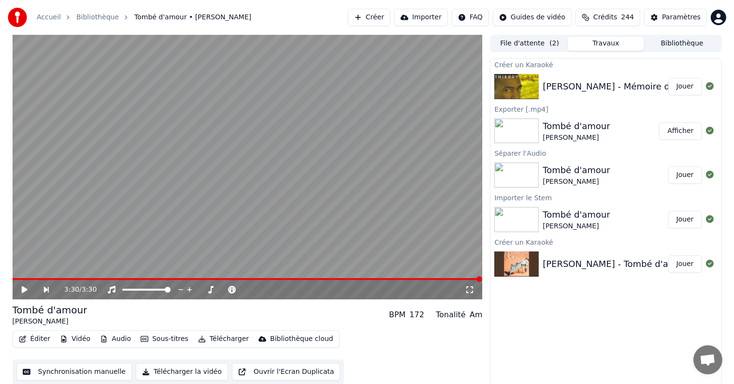
click at [689, 87] on button "Jouer" at bounding box center [685, 86] width 34 height 17
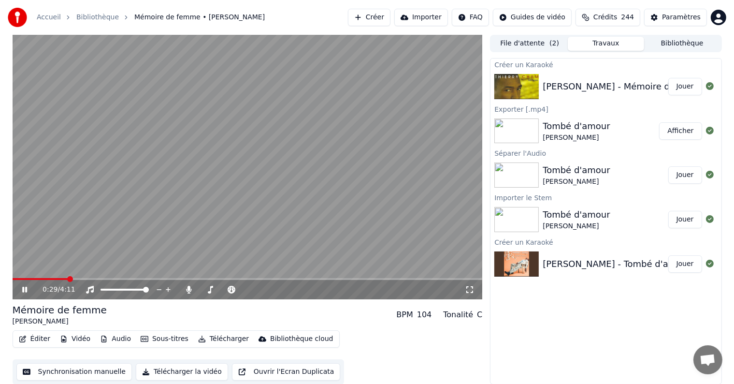
click at [28, 277] on video at bounding box center [248, 167] width 470 height 264
click at [28, 278] on span at bounding box center [41, 279] width 56 height 2
click at [23, 288] on icon at bounding box center [25, 289] width 6 height 7
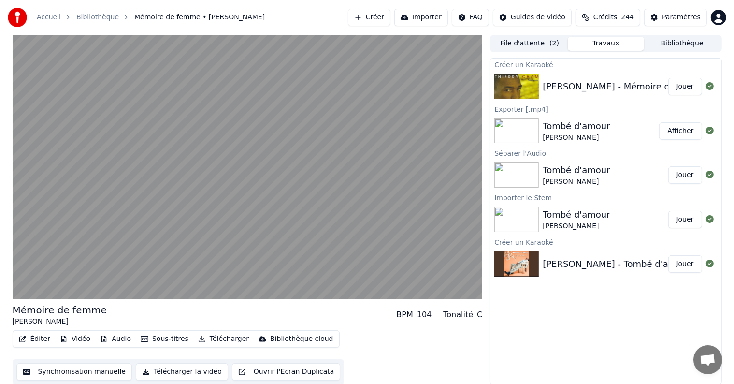
click at [30, 340] on button "Éditer" at bounding box center [34, 339] width 39 height 14
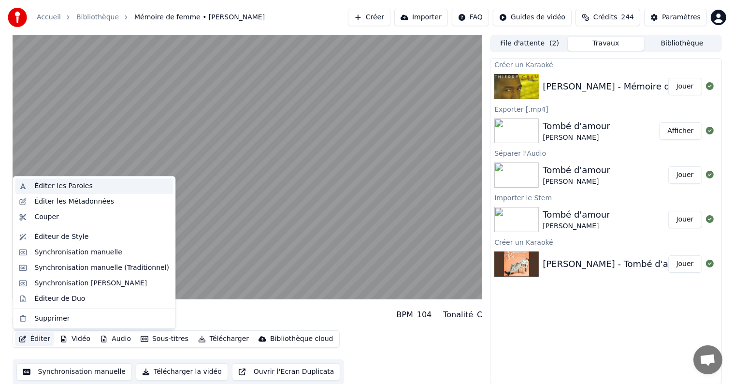
click at [60, 187] on div "Éditer les Paroles" at bounding box center [63, 186] width 58 height 10
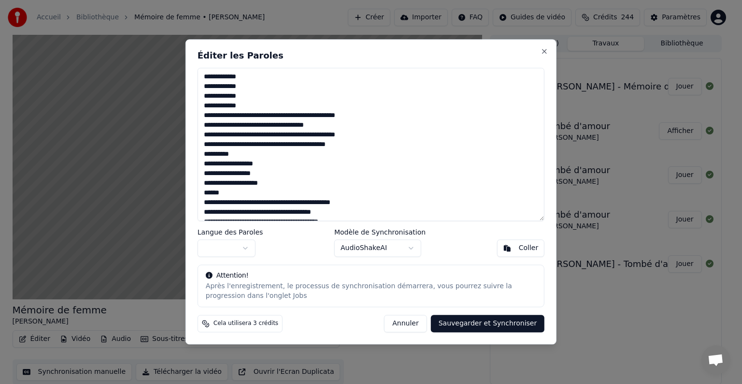
drag, startPoint x: 204, startPoint y: 155, endPoint x: 259, endPoint y: 183, distance: 61.8
click at [259, 183] on textarea at bounding box center [371, 144] width 347 height 153
click at [281, 181] on textarea at bounding box center [371, 144] width 347 height 153
click at [263, 182] on textarea at bounding box center [371, 144] width 347 height 153
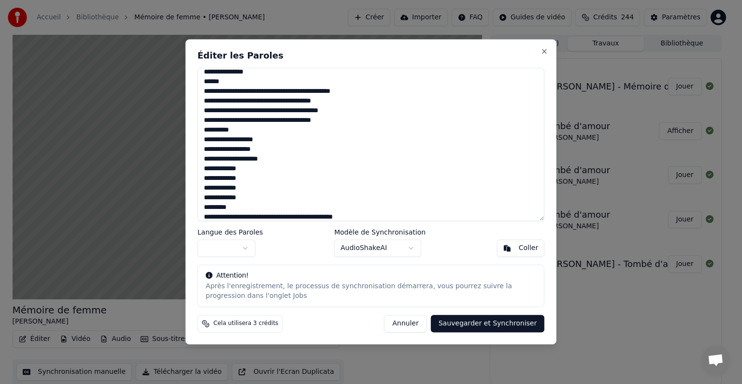
scroll to position [150, 0]
click at [276, 157] on textarea at bounding box center [371, 144] width 347 height 153
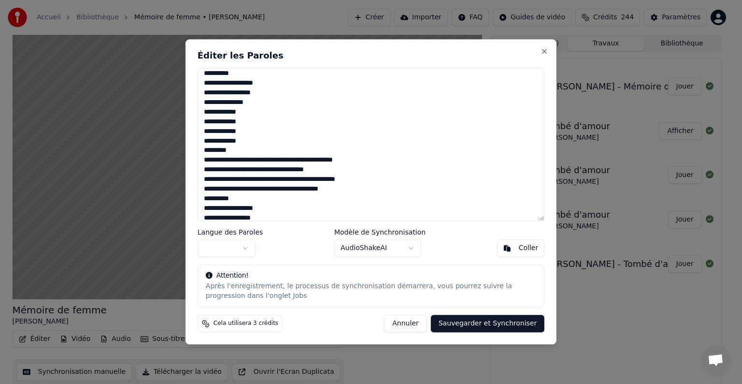
scroll to position [293, 0]
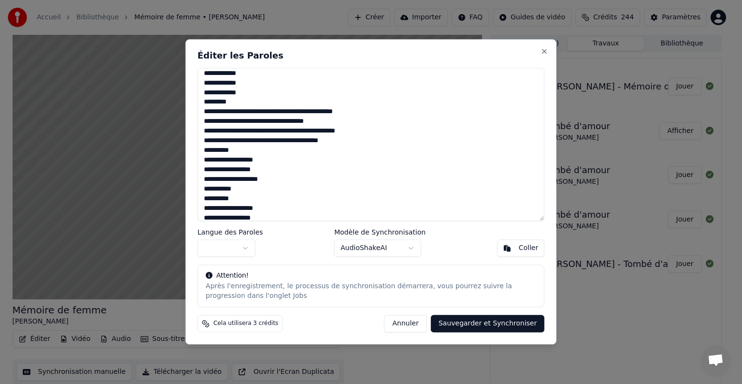
click at [281, 175] on textarea at bounding box center [371, 144] width 347 height 153
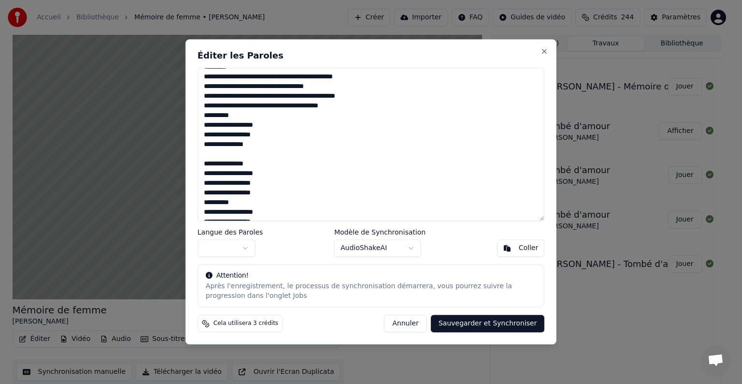
scroll to position [357, 0]
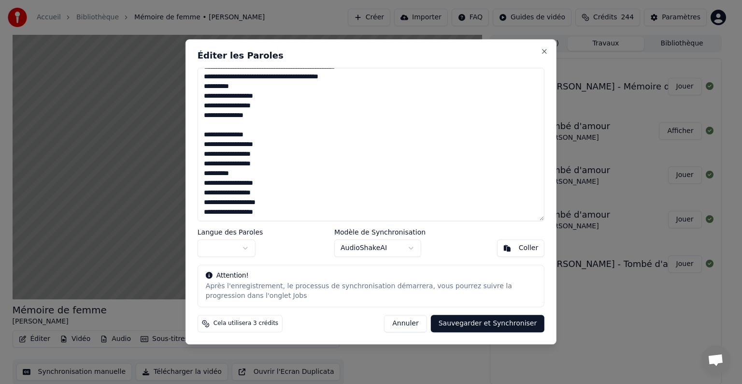
click at [212, 124] on textarea at bounding box center [371, 144] width 347 height 153
click at [277, 201] on textarea at bounding box center [371, 144] width 347 height 153
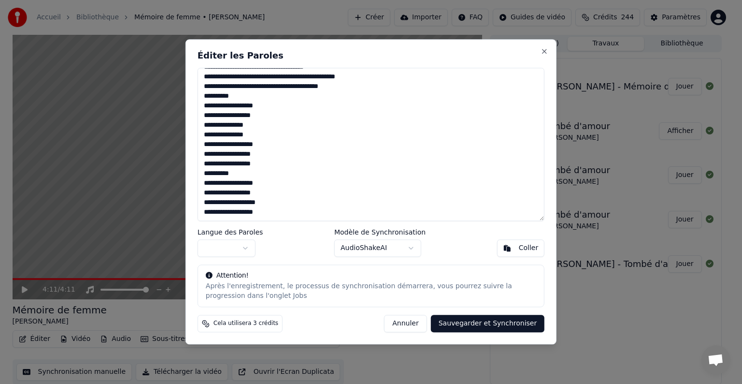
type textarea "**********"
click at [479, 321] on button "Sauvegarder et Synchroniser" at bounding box center [488, 323] width 114 height 17
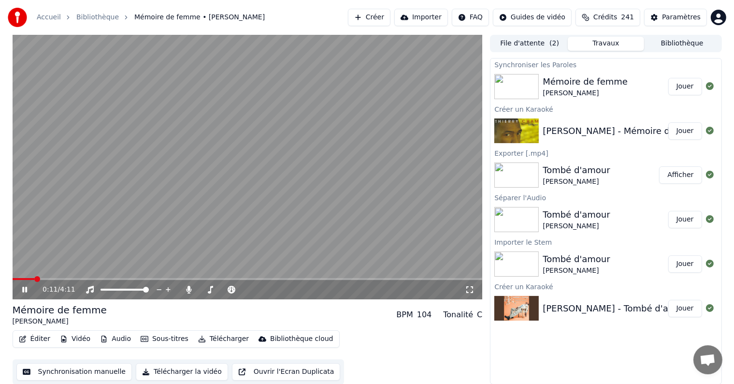
click at [19, 278] on span at bounding box center [24, 279] width 22 height 2
click at [43, 337] on button "Éditer" at bounding box center [34, 339] width 39 height 14
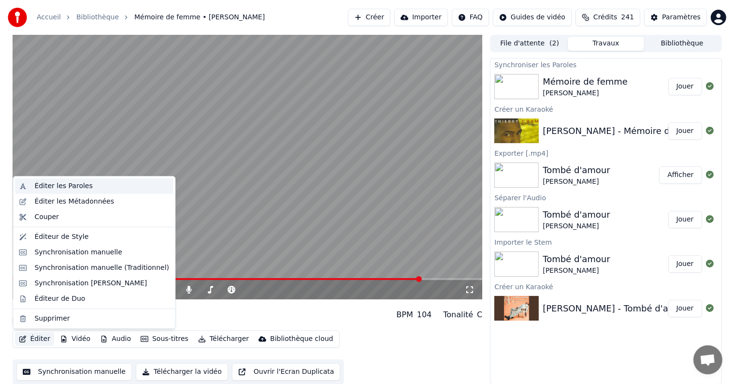
click at [71, 180] on div "Éditer les Paroles" at bounding box center [94, 185] width 158 height 15
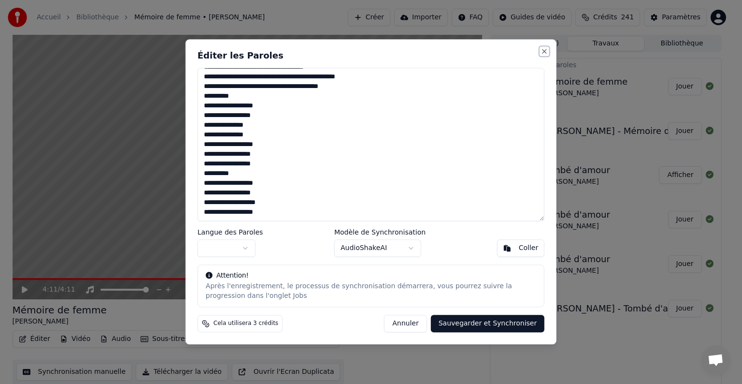
click at [544, 51] on button "Close" at bounding box center [545, 51] width 8 height 8
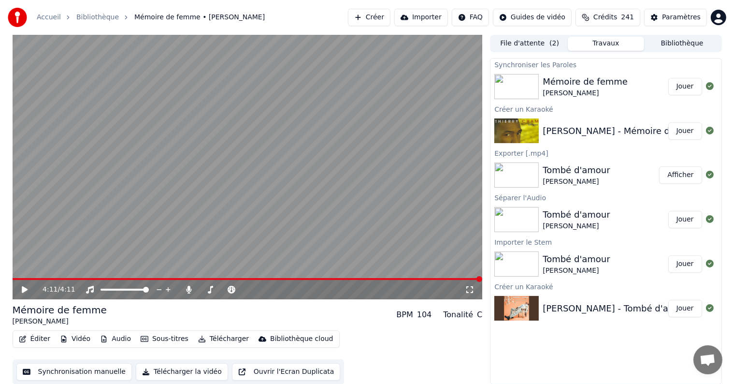
click at [21, 291] on icon at bounding box center [31, 290] width 23 height 8
click at [332, 278] on span at bounding box center [248, 279] width 470 height 2
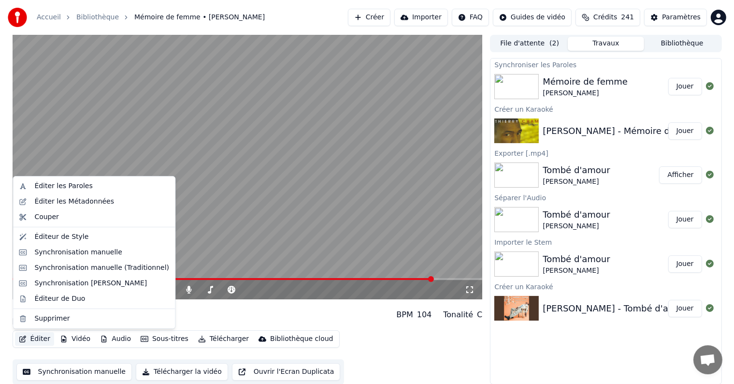
click at [38, 339] on button "Éditer" at bounding box center [34, 339] width 39 height 14
click at [43, 187] on div "Éditer les Paroles" at bounding box center [63, 186] width 58 height 10
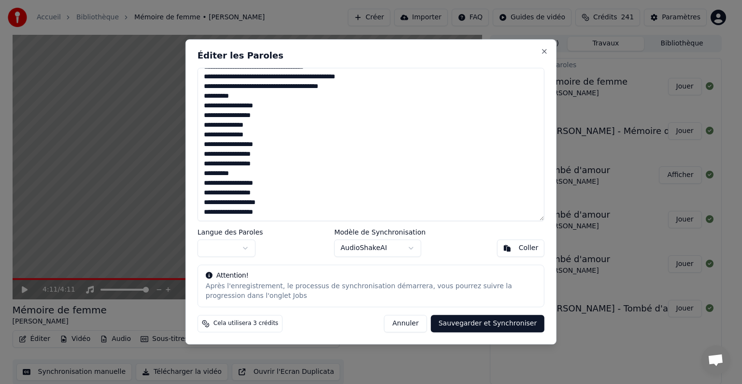
click at [222, 135] on textarea at bounding box center [371, 144] width 347 height 153
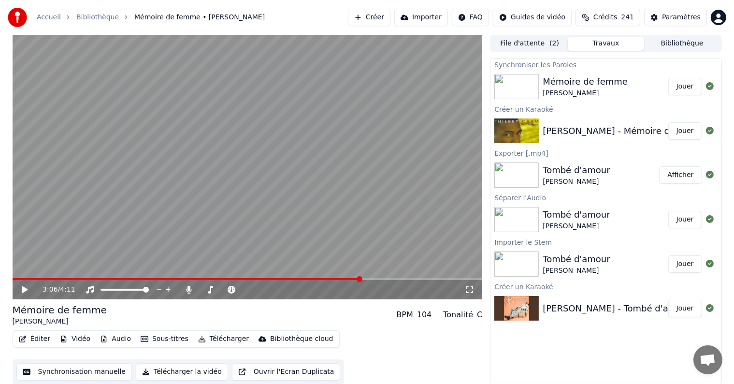
click at [361, 279] on span at bounding box center [187, 279] width 348 height 2
click at [21, 290] on icon at bounding box center [31, 290] width 23 height 8
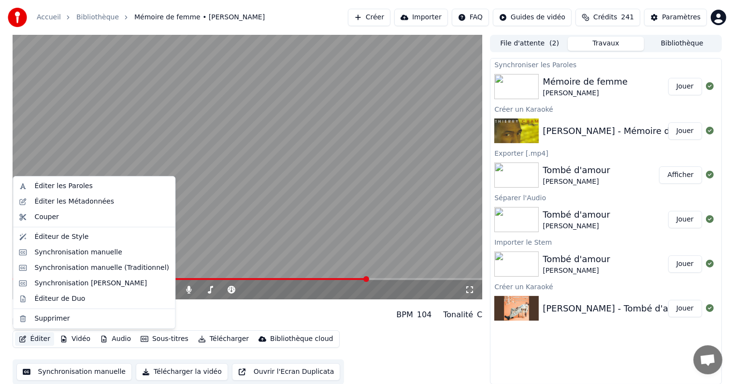
click at [37, 340] on button "Éditer" at bounding box center [34, 339] width 39 height 14
click at [53, 185] on div "Éditer les Paroles" at bounding box center [63, 186] width 58 height 10
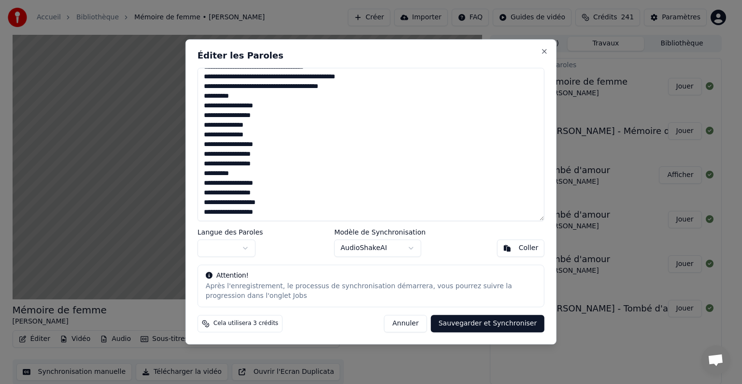
click at [274, 203] on textarea at bounding box center [371, 144] width 347 height 153
drag, startPoint x: 201, startPoint y: 184, endPoint x: 261, endPoint y: 205, distance: 63.4
click at [261, 205] on textarea at bounding box center [371, 144] width 347 height 153
click at [278, 204] on textarea at bounding box center [371, 144] width 347 height 153
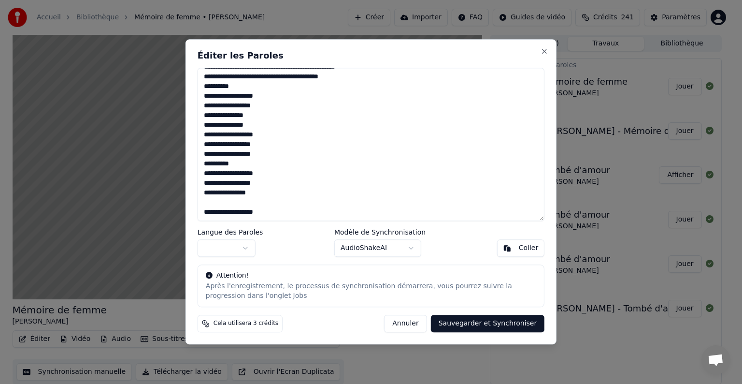
paste textarea "**********"
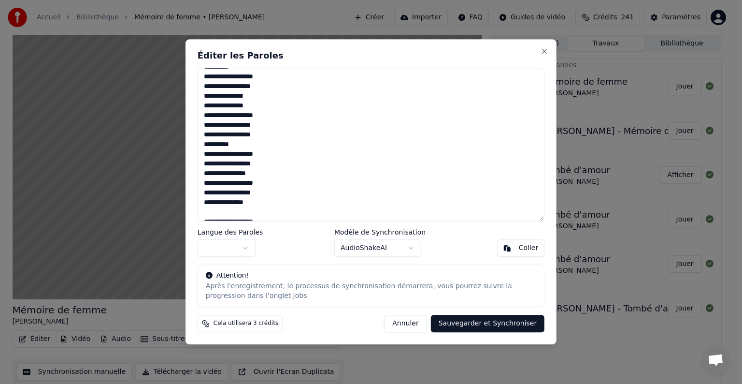
scroll to position [386, 0]
paste textarea "**********"
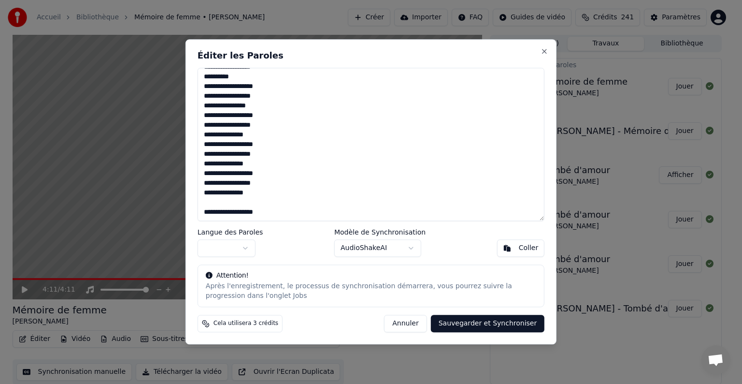
paste textarea "**********"
drag, startPoint x: 265, startPoint y: 213, endPoint x: 201, endPoint y: 215, distance: 64.3
click at [201, 215] on textarea at bounding box center [371, 144] width 347 height 153
click at [466, 320] on button "Sauvegarder et Synchroniser" at bounding box center [488, 323] width 114 height 17
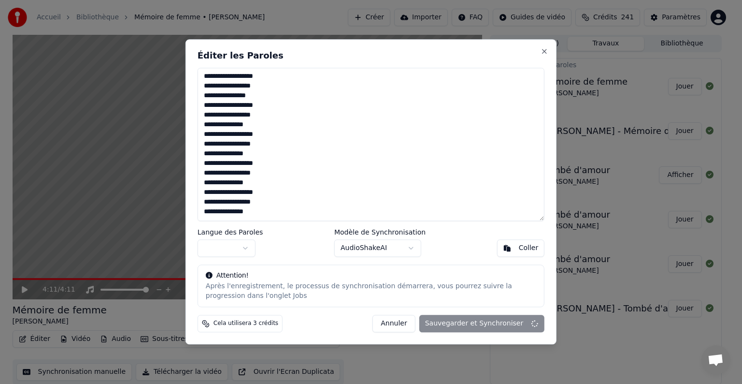
type textarea "**********"
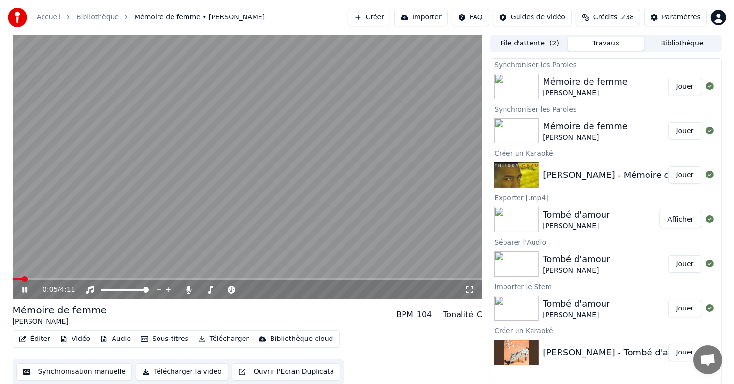
click at [21, 279] on span at bounding box center [17, 279] width 9 height 2
click at [377, 274] on video at bounding box center [248, 167] width 470 height 264
click at [377, 280] on span at bounding box center [216, 279] width 407 height 2
click at [21, 290] on icon at bounding box center [31, 290] width 23 height 8
click at [362, 278] on span at bounding box center [205, 279] width 384 height 2
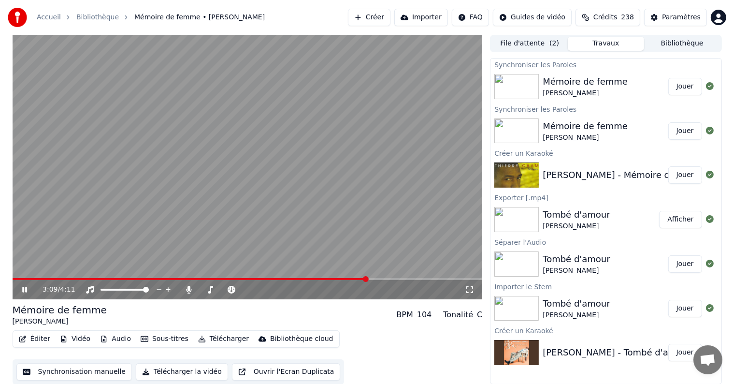
click at [354, 278] on span at bounding box center [190, 279] width 355 height 2
click at [341, 279] on span at bounding box center [208, 279] width 391 height 2
click at [40, 336] on button "Éditer" at bounding box center [34, 339] width 39 height 14
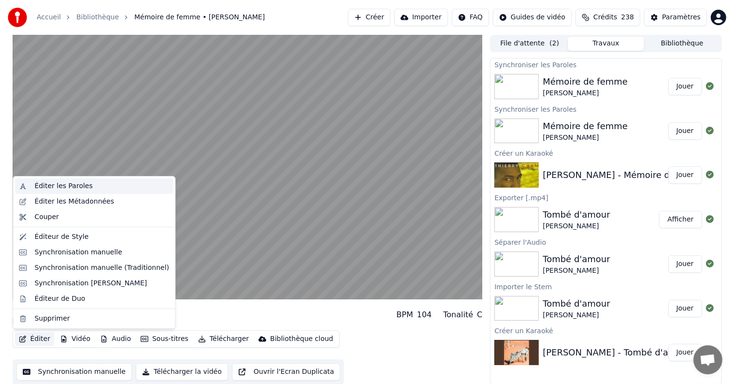
click at [61, 189] on div "Éditer les Paroles" at bounding box center [63, 186] width 58 height 10
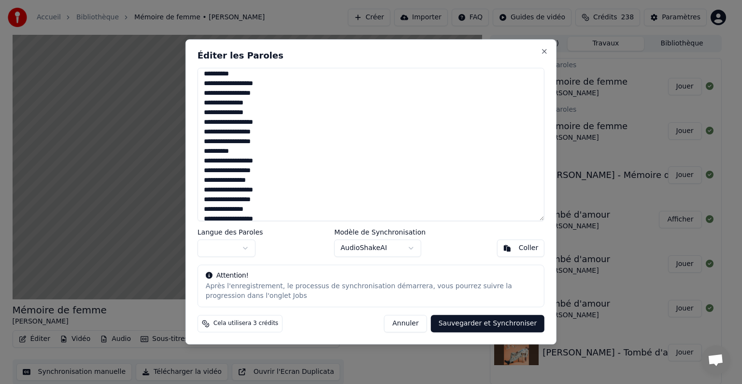
scroll to position [367, 0]
drag, startPoint x: 208, startPoint y: 162, endPoint x: 203, endPoint y: 160, distance: 5.8
click at [203, 160] on textarea at bounding box center [371, 144] width 347 height 153
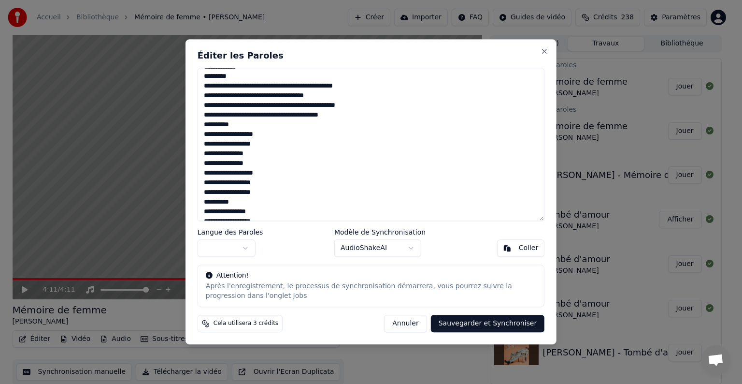
scroll to position [271, 0]
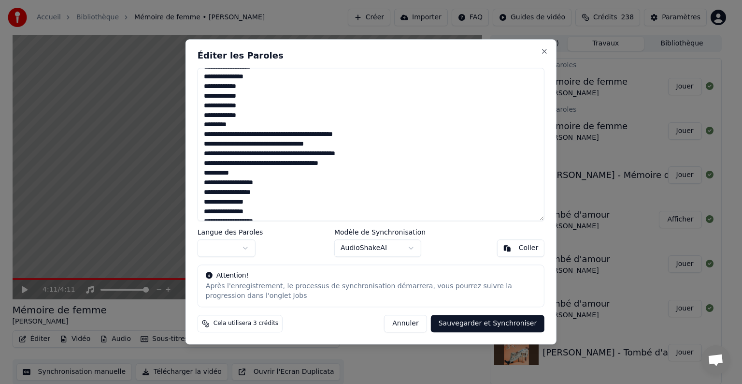
drag, startPoint x: 211, startPoint y: 184, endPoint x: 195, endPoint y: 182, distance: 15.6
click at [195, 182] on div "Éditer les Paroles Langue des Paroles Modèle de Synchronisation AudioShakeAI Co…" at bounding box center [371, 191] width 371 height 305
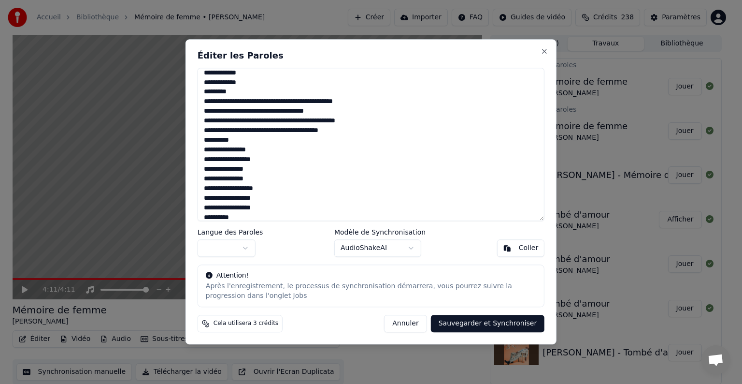
scroll to position [319, 0]
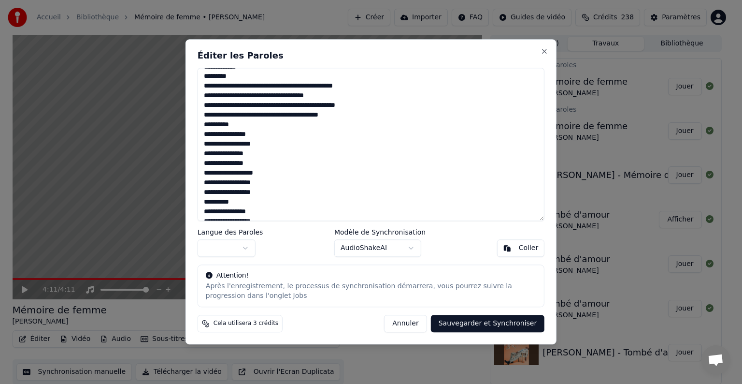
drag, startPoint x: 210, startPoint y: 173, endPoint x: 196, endPoint y: 170, distance: 13.9
click at [197, 170] on div "Éditer les Paroles Langue des Paroles Modèle de Synchronisation AudioShakeAI Co…" at bounding box center [371, 191] width 371 height 305
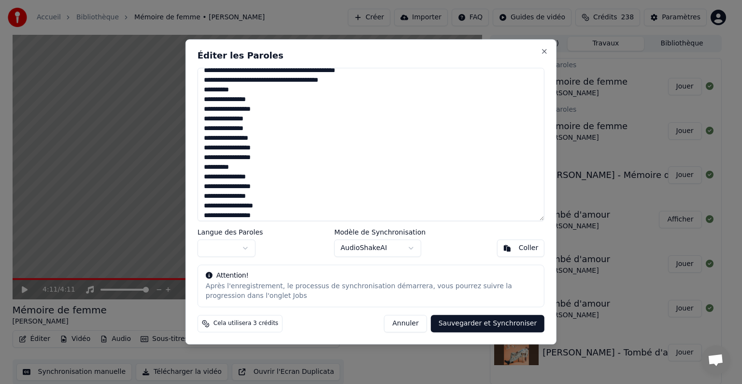
scroll to position [367, 0]
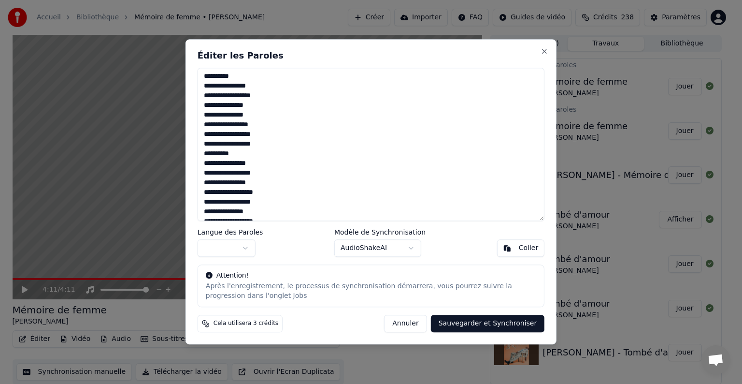
drag, startPoint x: 212, startPoint y: 164, endPoint x: 197, endPoint y: 166, distance: 15.0
click at [198, 166] on textarea at bounding box center [371, 144] width 347 height 153
click at [260, 172] on textarea at bounding box center [371, 144] width 347 height 153
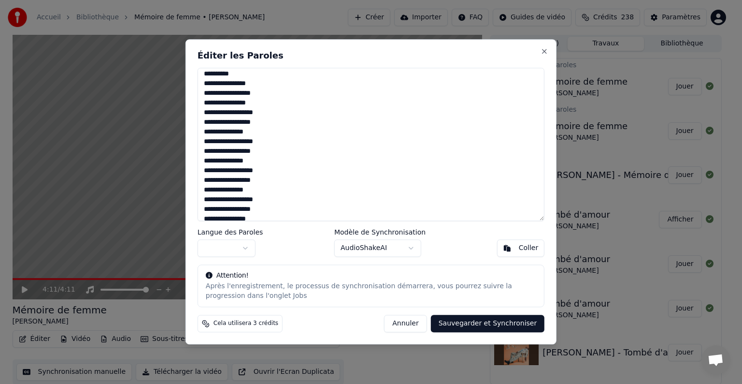
scroll to position [463, 0]
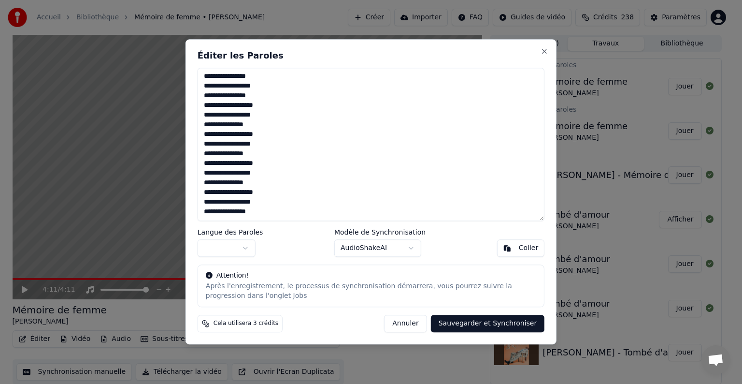
click at [487, 323] on button "Sauvegarder et Synchroniser" at bounding box center [488, 323] width 114 height 17
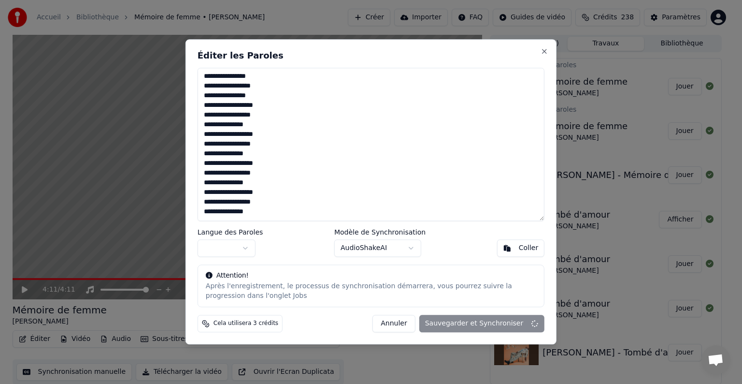
type textarea "**********"
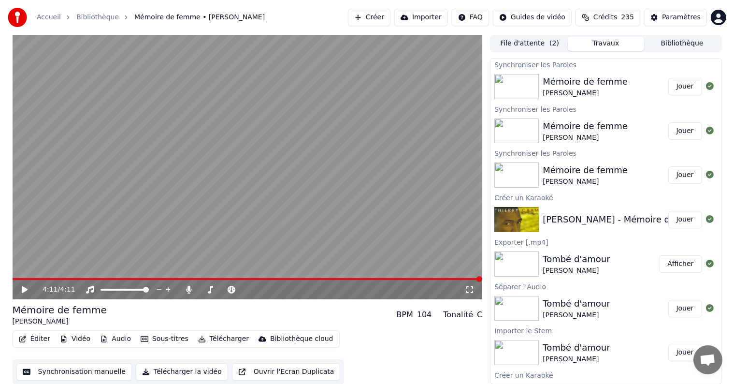
click at [23, 286] on icon at bounding box center [31, 290] width 23 height 8
click at [18, 278] on span at bounding box center [19, 279] width 12 height 2
click at [132, 277] on video at bounding box center [248, 167] width 470 height 264
click at [148, 277] on video at bounding box center [248, 167] width 470 height 264
click at [204, 278] on span at bounding box center [248, 279] width 470 height 2
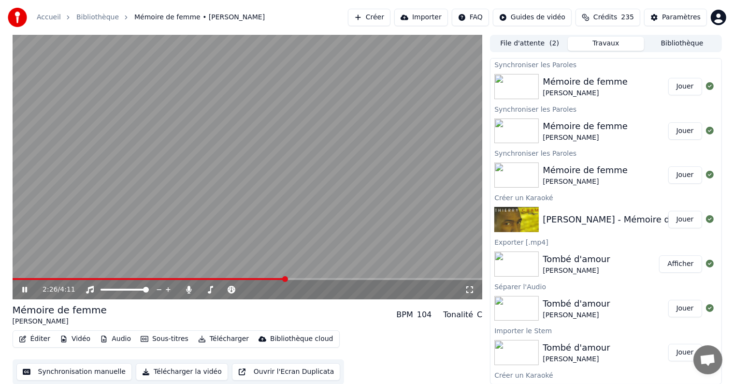
click at [285, 278] on span at bounding box center [248, 279] width 470 height 2
click at [44, 337] on button "Éditer" at bounding box center [34, 339] width 39 height 14
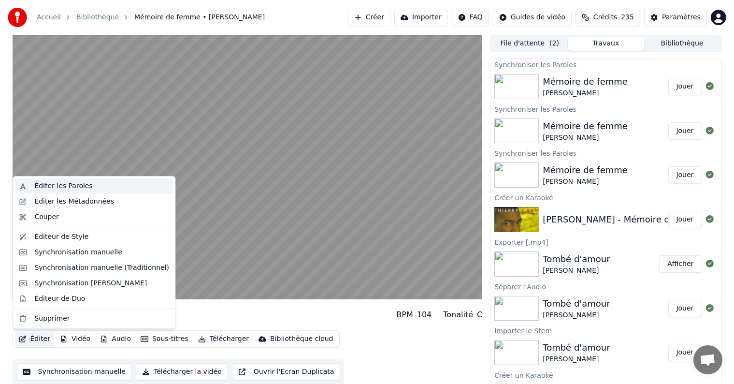
click at [72, 181] on div "Éditer les Paroles" at bounding box center [63, 186] width 58 height 10
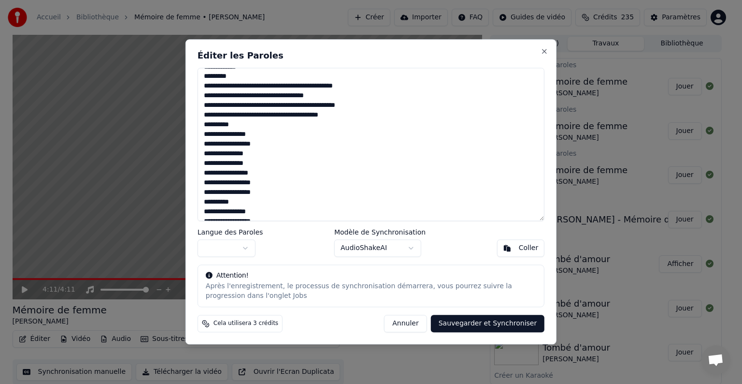
scroll to position [367, 0]
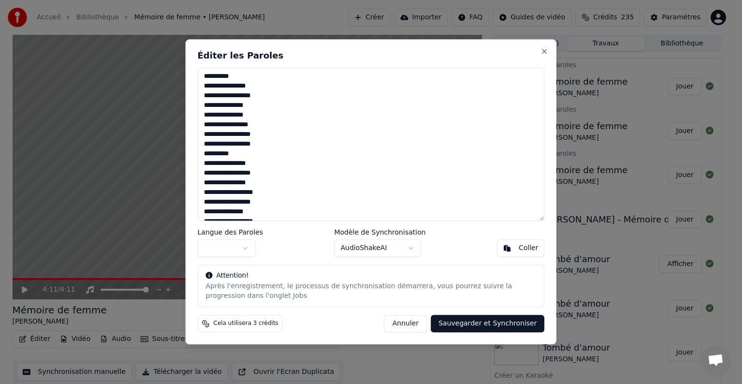
drag, startPoint x: 212, startPoint y: 192, endPoint x: 200, endPoint y: 191, distance: 12.1
click at [200, 191] on textarea at bounding box center [371, 144] width 347 height 153
click at [266, 155] on textarea at bounding box center [371, 144] width 347 height 153
drag, startPoint x: 210, startPoint y: 174, endPoint x: 197, endPoint y: 171, distance: 12.9
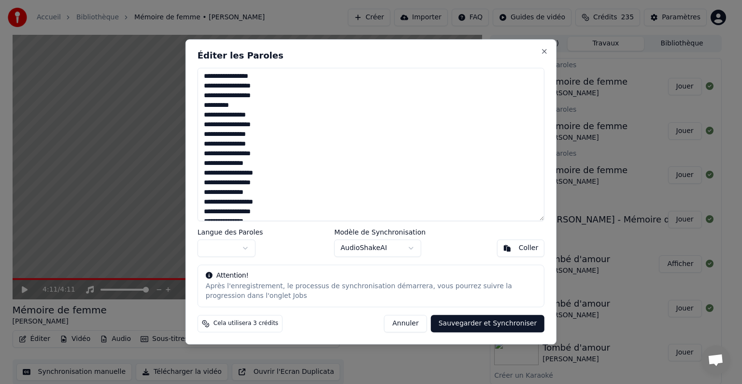
click at [199, 173] on textarea at bounding box center [371, 144] width 347 height 153
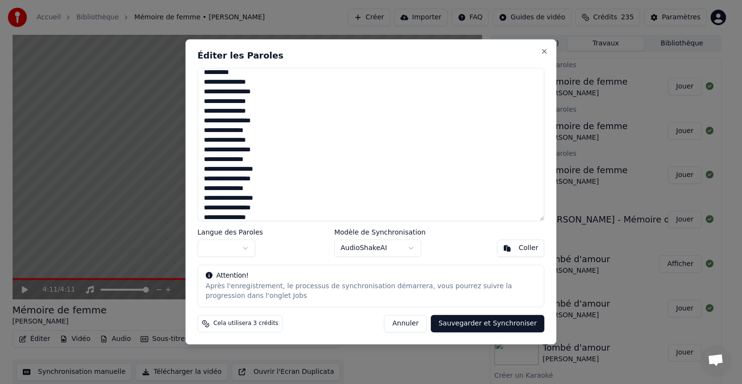
scroll to position [463, 0]
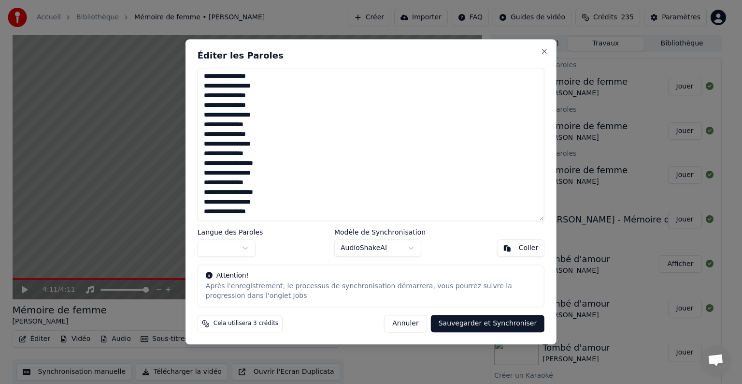
drag, startPoint x: 209, startPoint y: 184, endPoint x: 199, endPoint y: 184, distance: 10.2
click at [199, 184] on textarea at bounding box center [371, 144] width 347 height 153
click at [474, 325] on button "Sauvegarder et Synchroniser" at bounding box center [488, 323] width 114 height 17
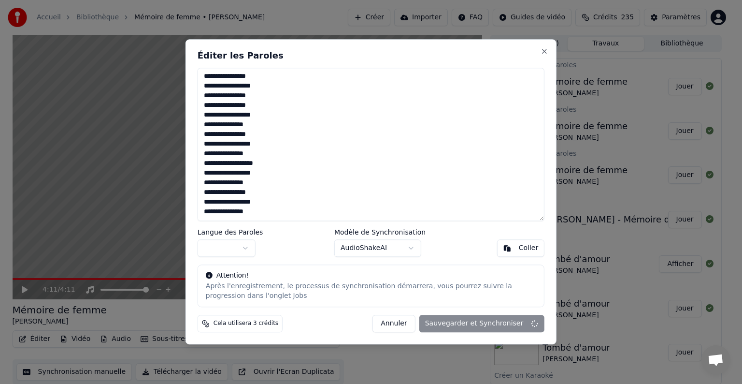
type textarea "**********"
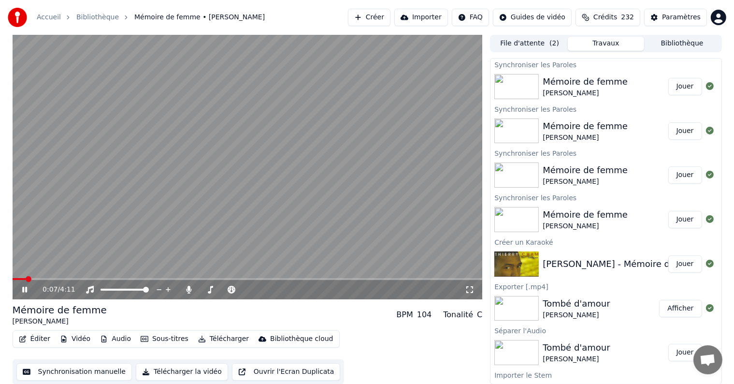
click at [16, 279] on span at bounding box center [20, 279] width 14 height 2
click at [254, 280] on span at bounding box center [248, 279] width 470 height 2
click at [282, 281] on div "2:10 / 4:11" at bounding box center [248, 289] width 470 height 19
click at [286, 279] on span at bounding box center [248, 279] width 470 height 2
click at [318, 278] on span at bounding box center [248, 279] width 470 height 2
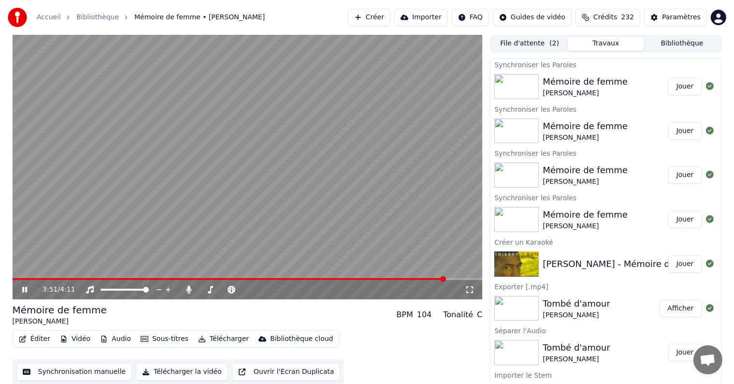
click at [43, 337] on button "Éditer" at bounding box center [34, 339] width 39 height 14
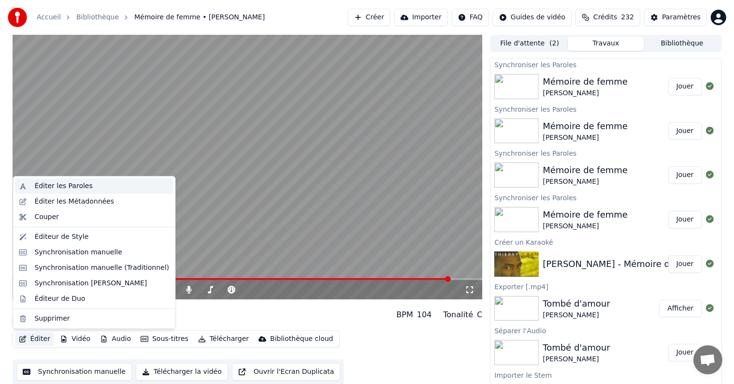
click at [77, 191] on div "Éditer les Paroles" at bounding box center [94, 185] width 158 height 15
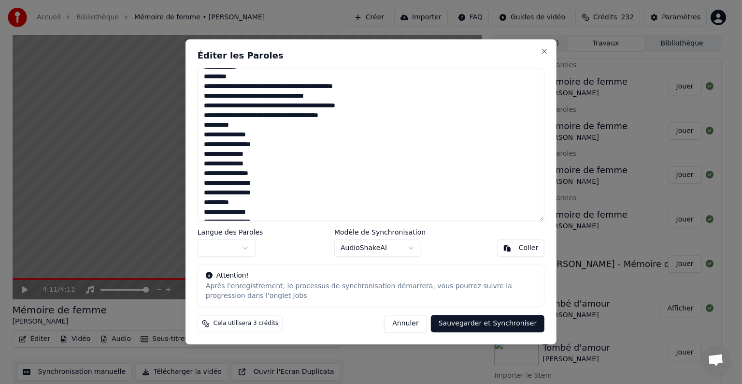
scroll to position [367, 0]
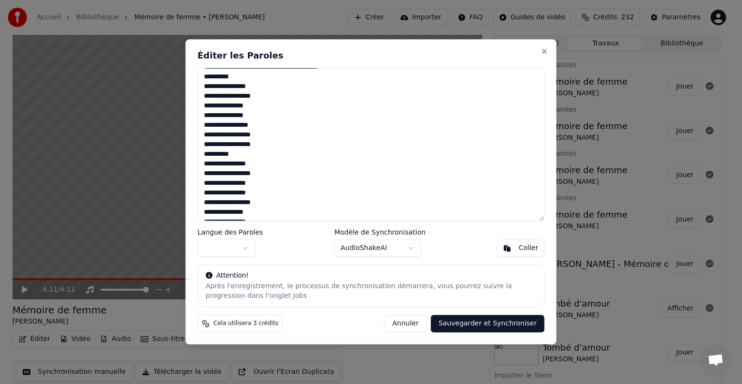
click at [259, 183] on textarea at bounding box center [371, 144] width 347 height 153
drag, startPoint x: 238, startPoint y: 155, endPoint x: 199, endPoint y: 158, distance: 38.8
click at [199, 158] on textarea at bounding box center [371, 144] width 347 height 153
click at [264, 183] on textarea at bounding box center [371, 144] width 347 height 153
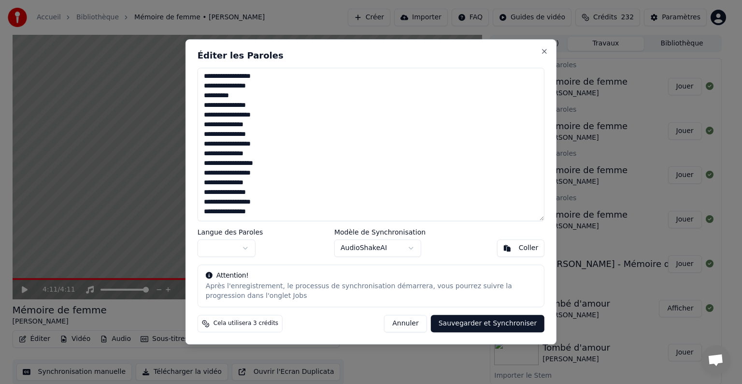
click at [267, 116] on textarea at bounding box center [371, 144] width 347 height 153
click at [474, 321] on button "Sauvegarder et Synchroniser" at bounding box center [488, 323] width 114 height 17
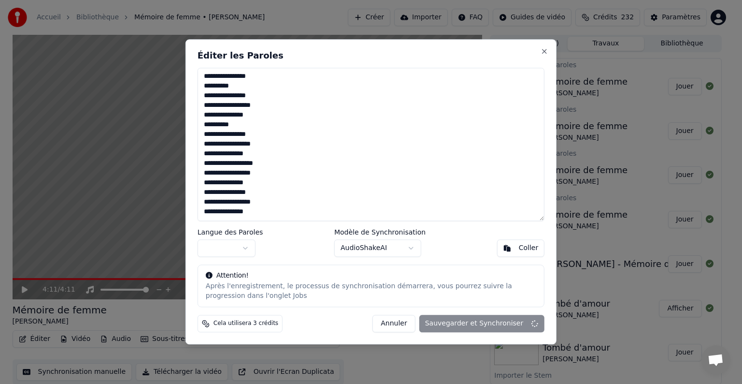
type textarea "**********"
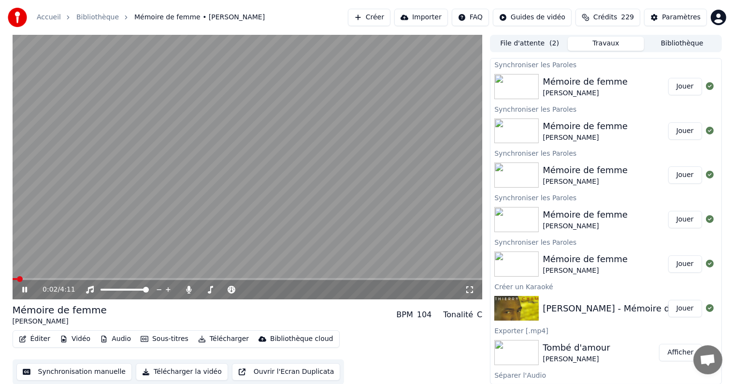
click at [671, 87] on button "Jouer" at bounding box center [685, 86] width 34 height 17
click at [313, 279] on span at bounding box center [248, 279] width 470 height 2
click at [324, 277] on video at bounding box center [248, 167] width 470 height 264
click at [22, 290] on icon at bounding box center [25, 289] width 6 height 7
click at [370, 278] on span at bounding box center [228, 279] width 430 height 2
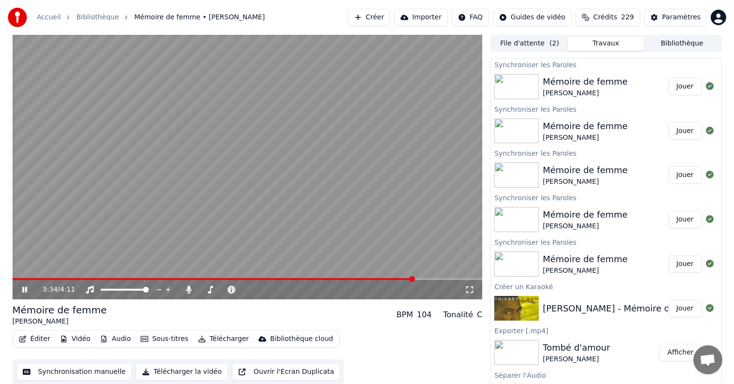
click at [25, 289] on icon at bounding box center [24, 290] width 5 height 6
